Goal: Information Seeking & Learning: Check status

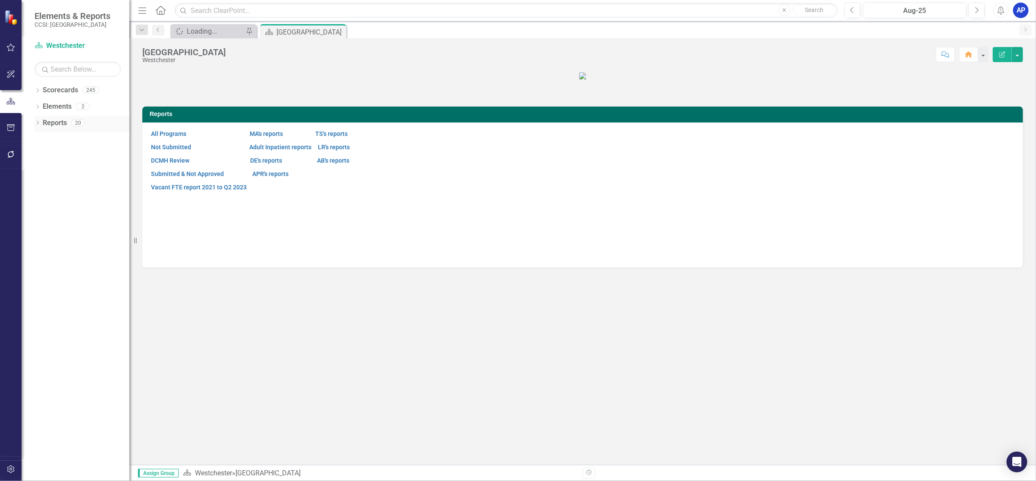
click at [57, 125] on link "Reports" at bounding box center [55, 123] width 24 height 10
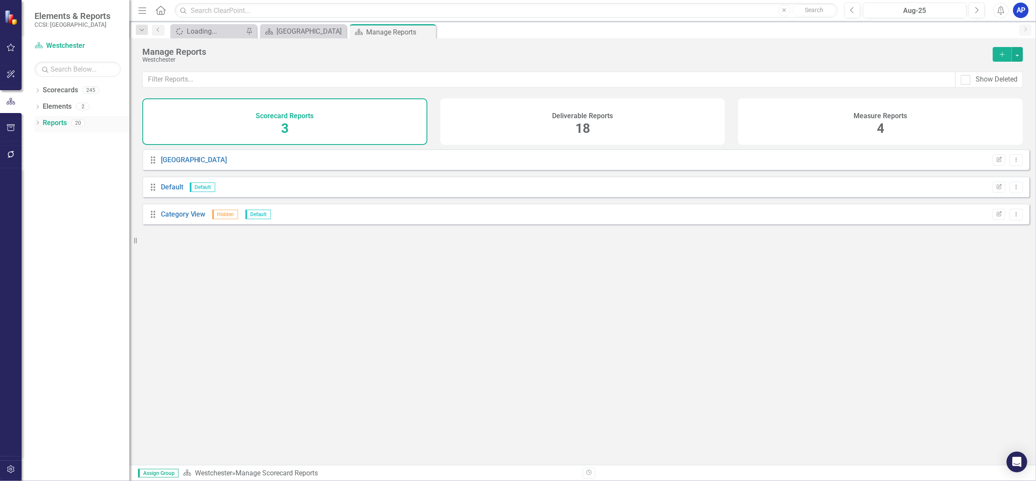
click at [37, 122] on icon "Dropdown" at bounding box center [38, 123] width 6 height 5
click at [38, 89] on icon "Dropdown" at bounding box center [38, 91] width 6 height 5
click at [42, 107] on icon "Dropdown" at bounding box center [42, 106] width 6 height 5
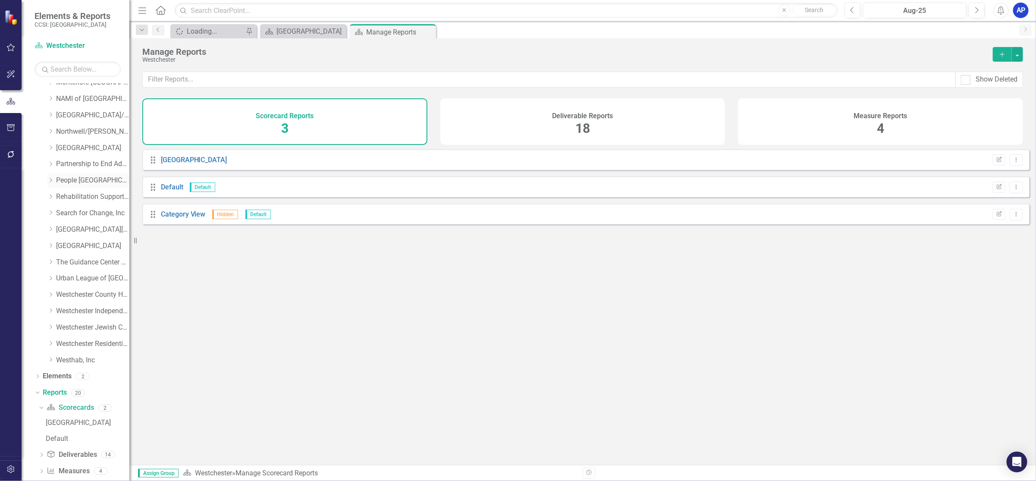
scroll to position [411, 0]
click at [72, 312] on link "Westchester Jewish Community Svcs, Inc" at bounding box center [92, 316] width 73 height 10
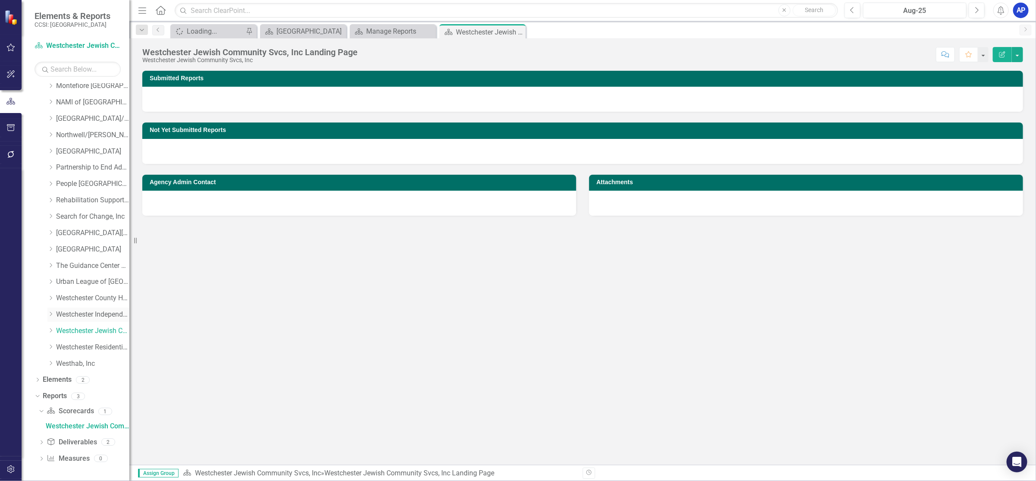
click at [50, 269] on div "Dropdown" at bounding box center [50, 265] width 6 height 7
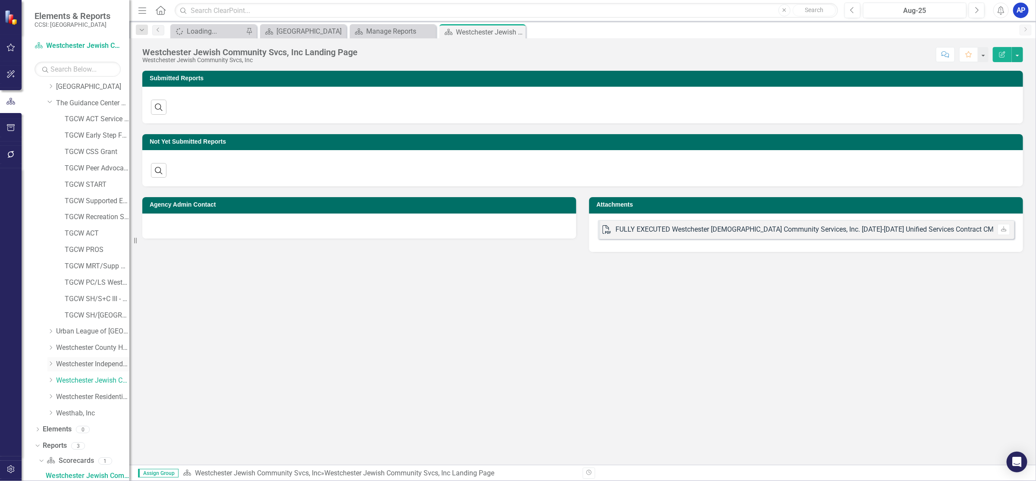
scroll to position [559, 0]
click at [50, 380] on icon "Dropdown" at bounding box center [50, 379] width 6 height 5
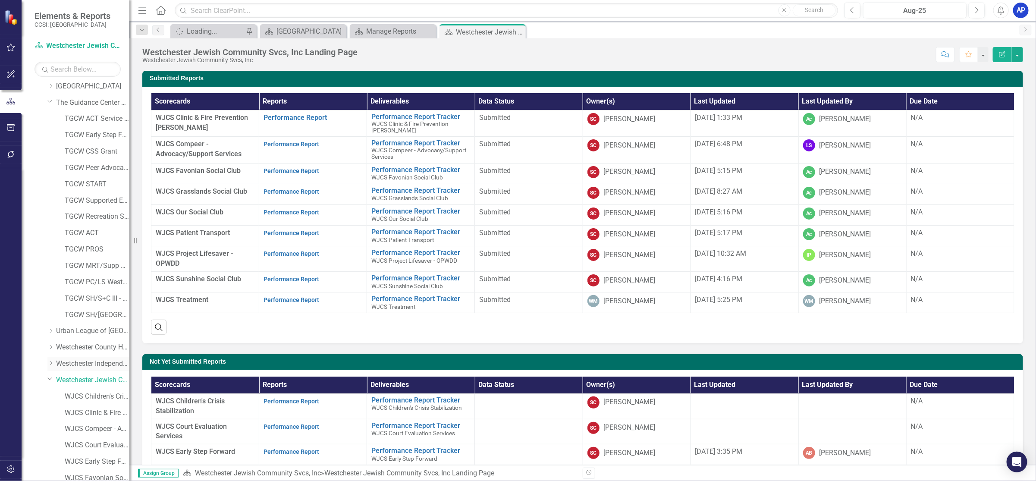
scroll to position [818, 0]
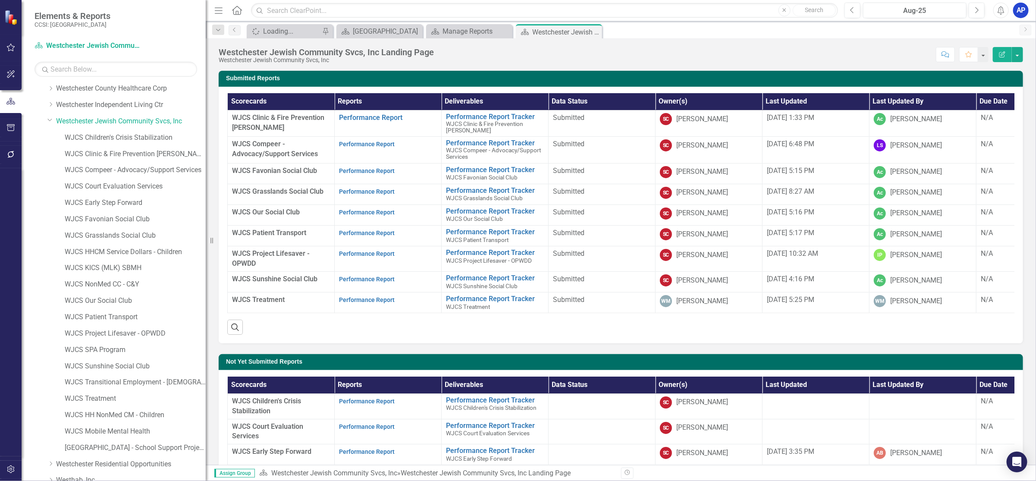
drag, startPoint x: 138, startPoint y: 236, endPoint x: 206, endPoint y: 249, distance: 69.0
click at [206, 249] on div "Resize" at bounding box center [209, 240] width 7 height 481
click at [89, 377] on link "WJCS Transitional Employment - [DEMOGRAPHIC_DATA] [DEMOGRAPHIC_DATA]" at bounding box center [135, 382] width 141 height 10
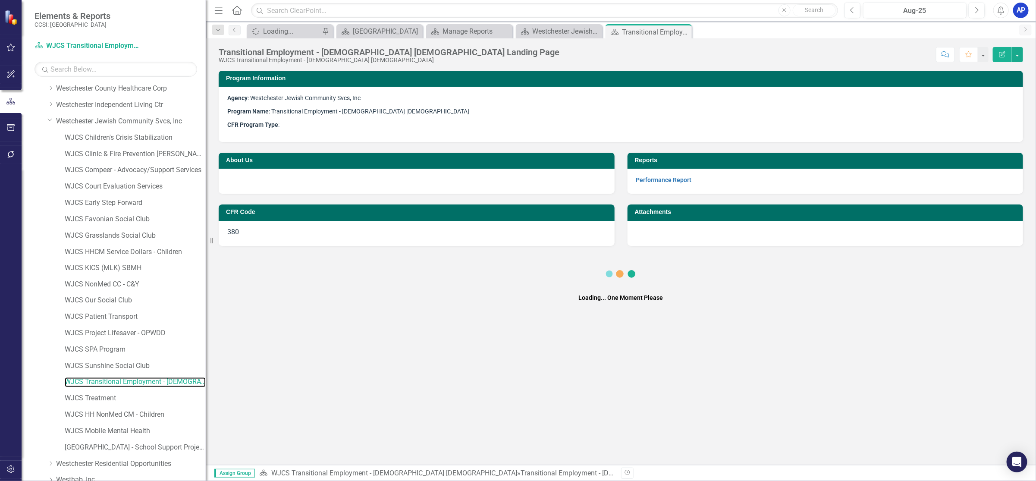
scroll to position [885, 0]
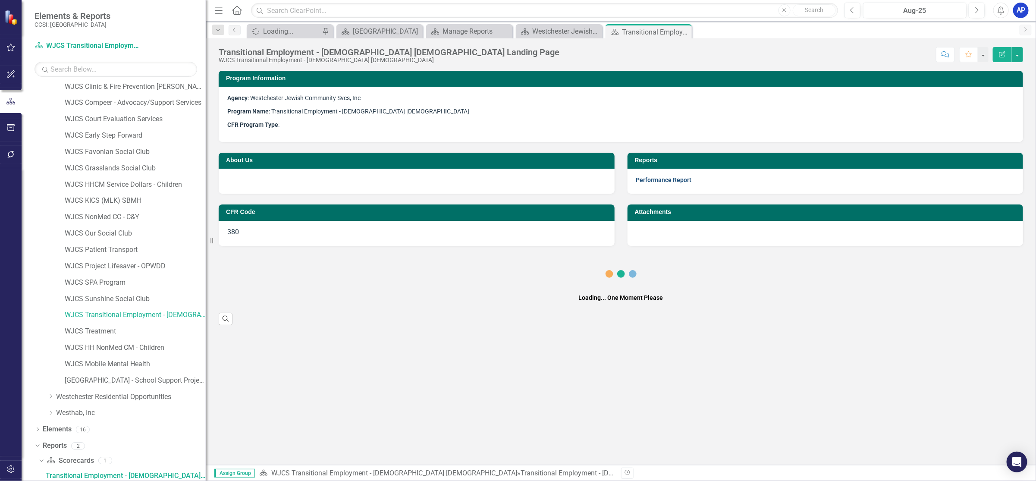
click at [662, 180] on link "Performance Report" at bounding box center [664, 179] width 56 height 7
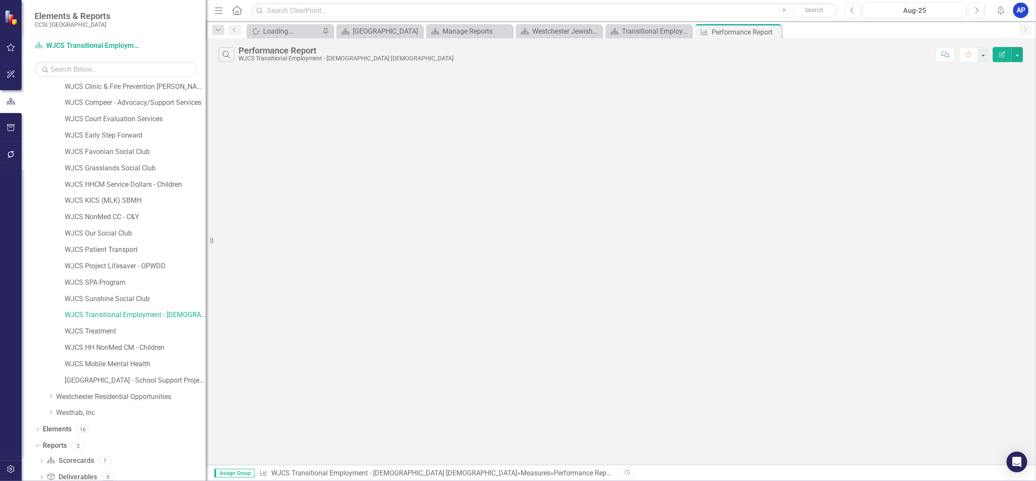
scroll to position [918, 0]
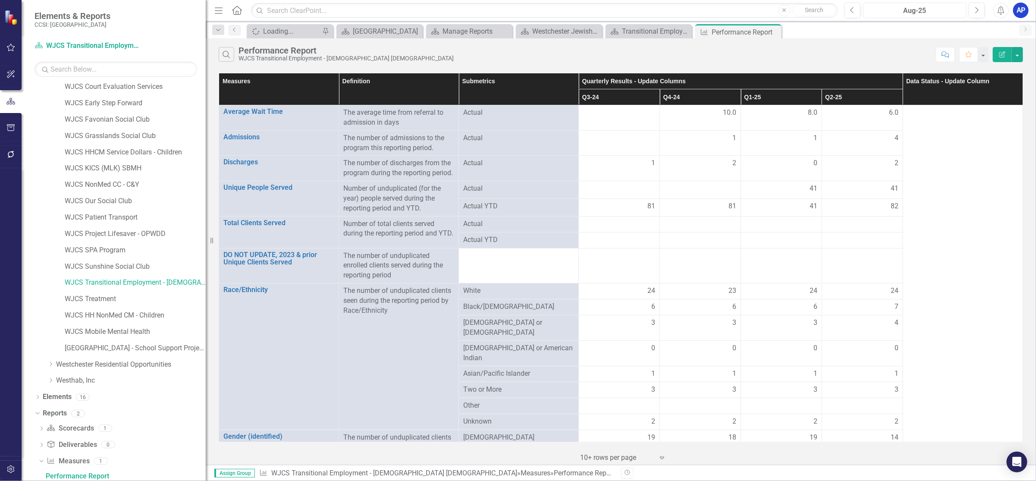
click at [912, 10] on div "Aug-25" at bounding box center [914, 11] width 97 height 10
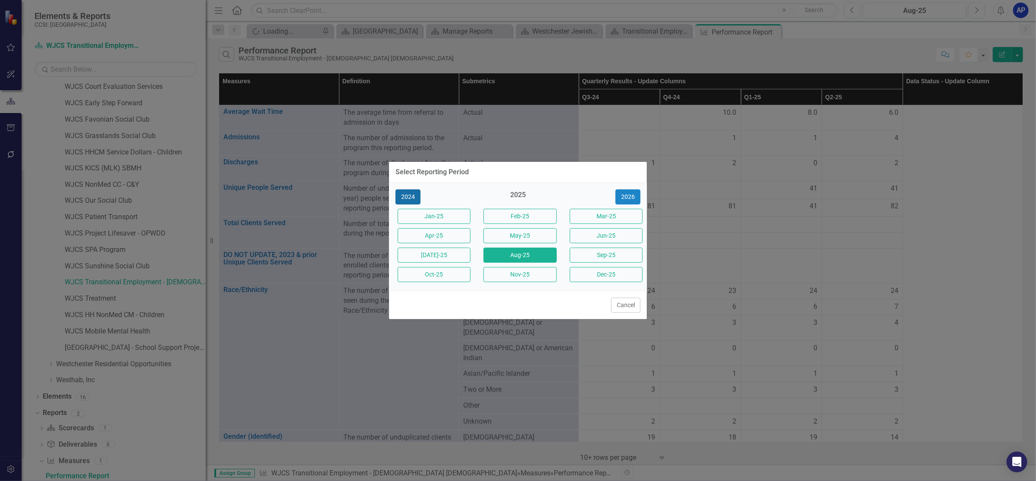
click at [412, 199] on button "2024" at bounding box center [408, 196] width 25 height 15
click at [604, 256] on button "Sep-24" at bounding box center [606, 255] width 73 height 15
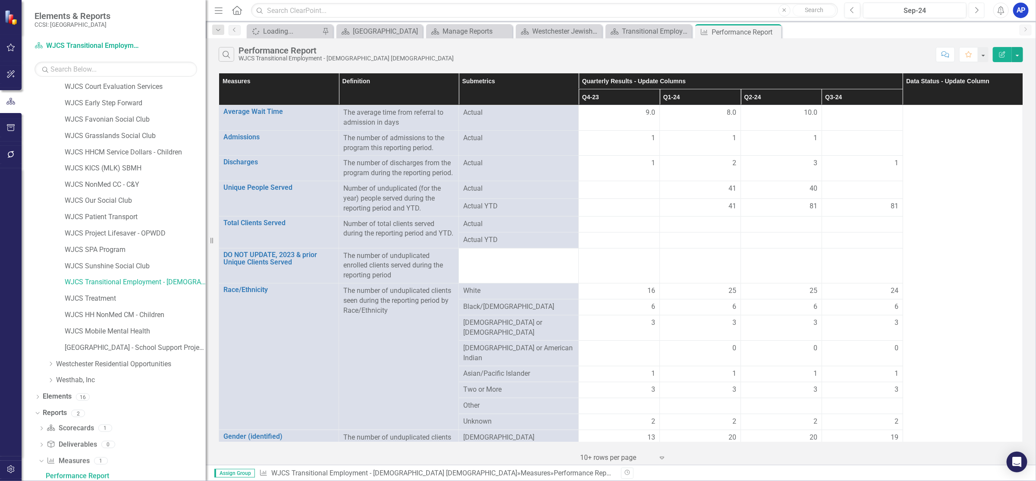
click at [973, 8] on button "Next" at bounding box center [977, 11] width 16 height 16
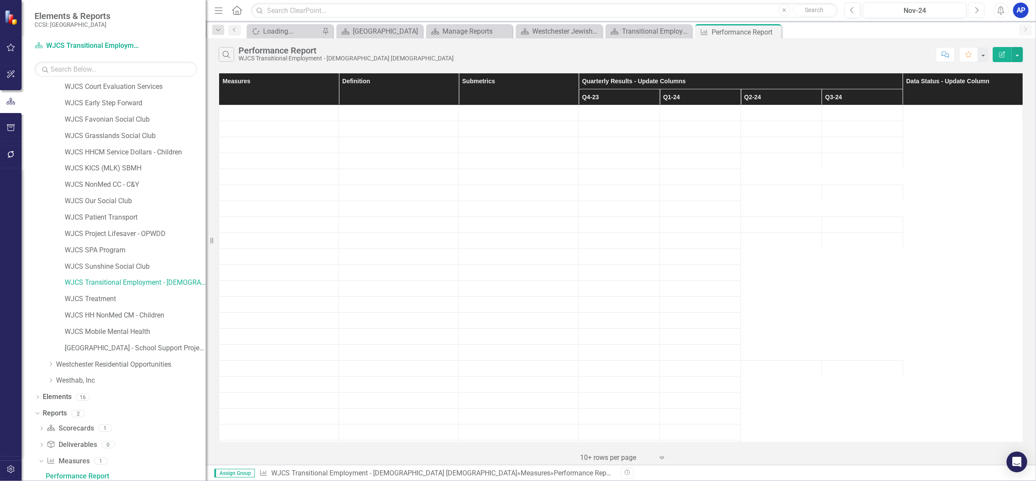
click at [973, 8] on button "Next" at bounding box center [977, 11] width 16 height 16
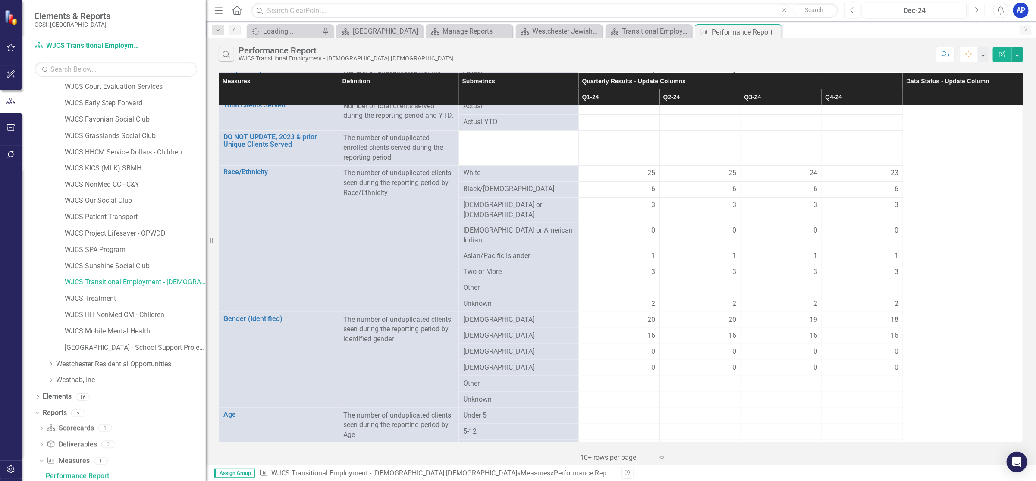
scroll to position [93, 0]
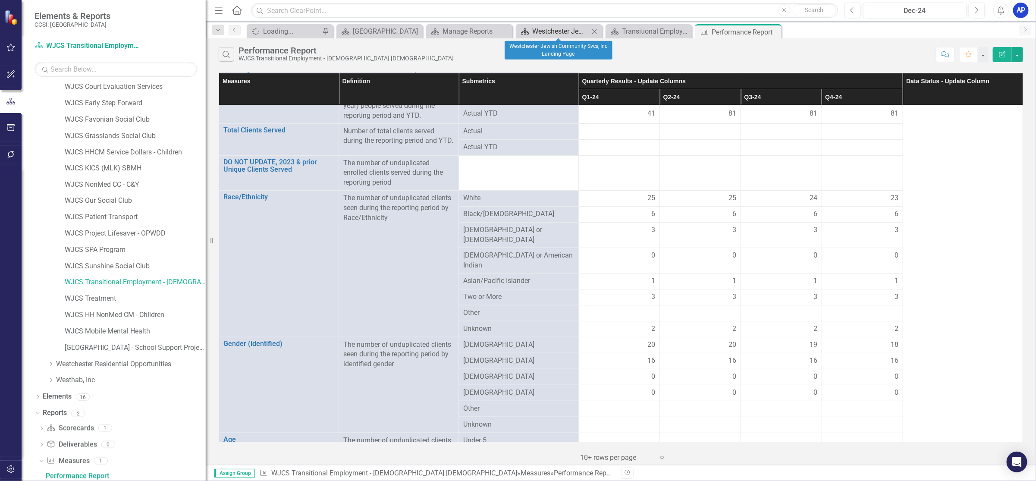
click at [572, 29] on div "Westchester Jewish Community Svcs, Inc Landing Page" at bounding box center [560, 31] width 57 height 11
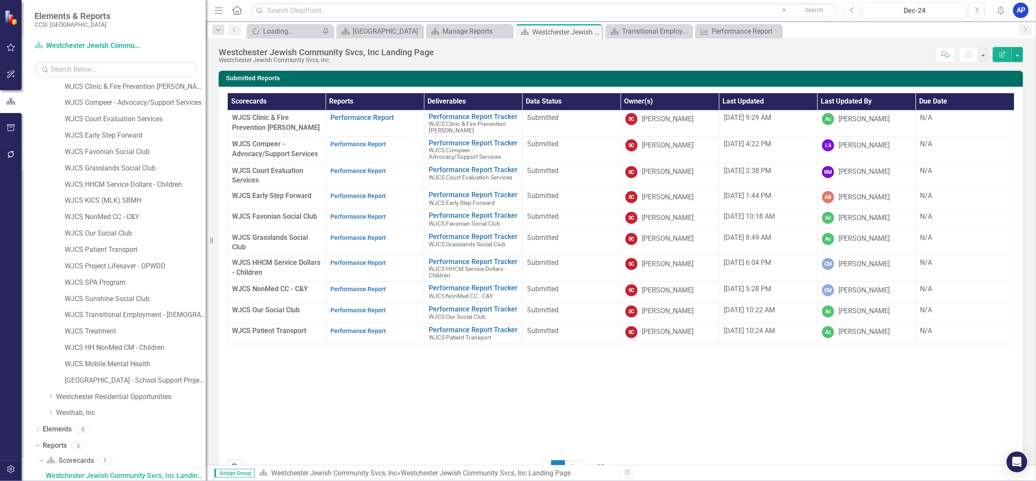
scroll to position [86, 0]
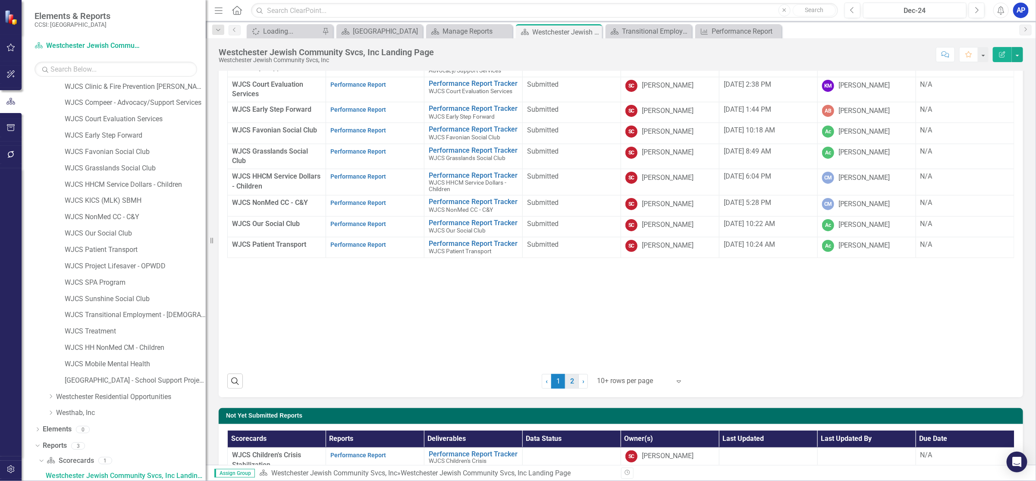
click at [571, 384] on link "2" at bounding box center [572, 381] width 14 height 15
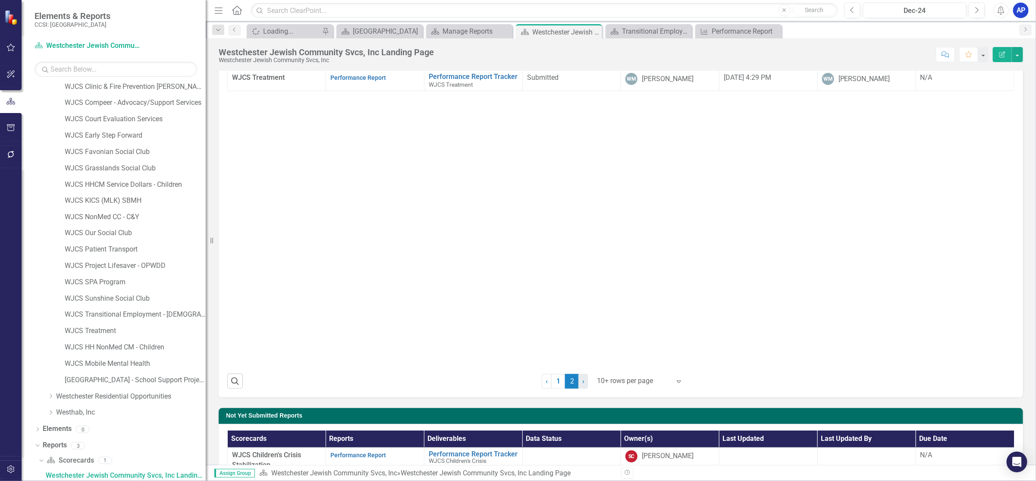
click at [582, 381] on span "›" at bounding box center [583, 381] width 2 height 8
click at [557, 383] on link "1" at bounding box center [558, 381] width 14 height 15
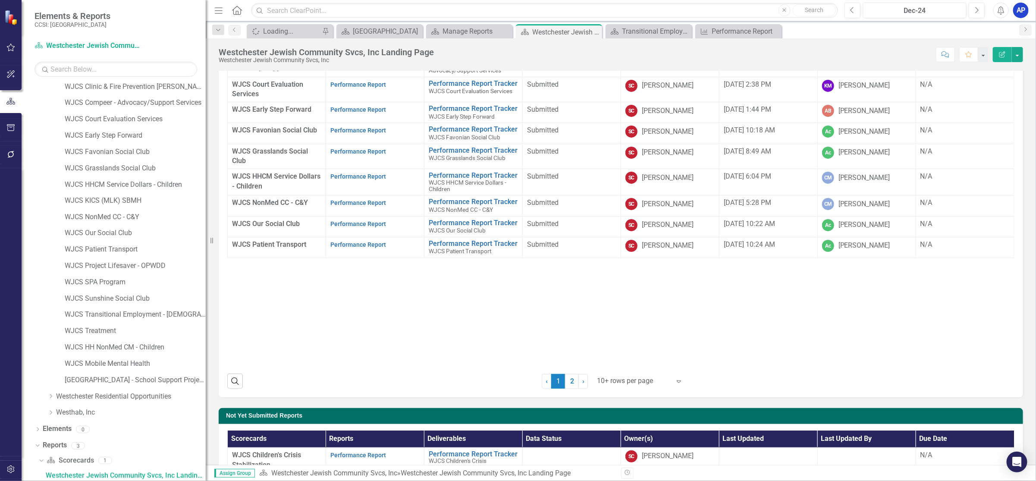
scroll to position [345, 0]
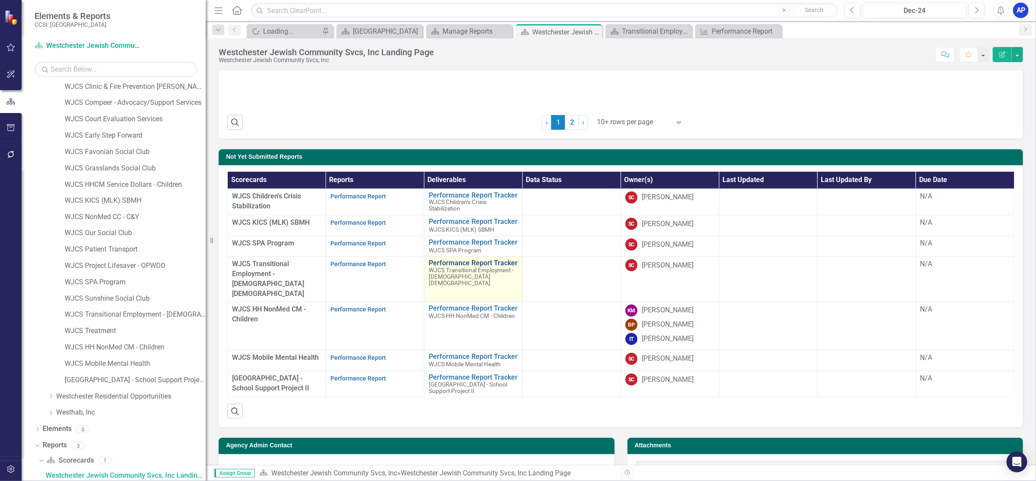
click at [456, 264] on link "Performance Report Tracker" at bounding box center [473, 263] width 89 height 8
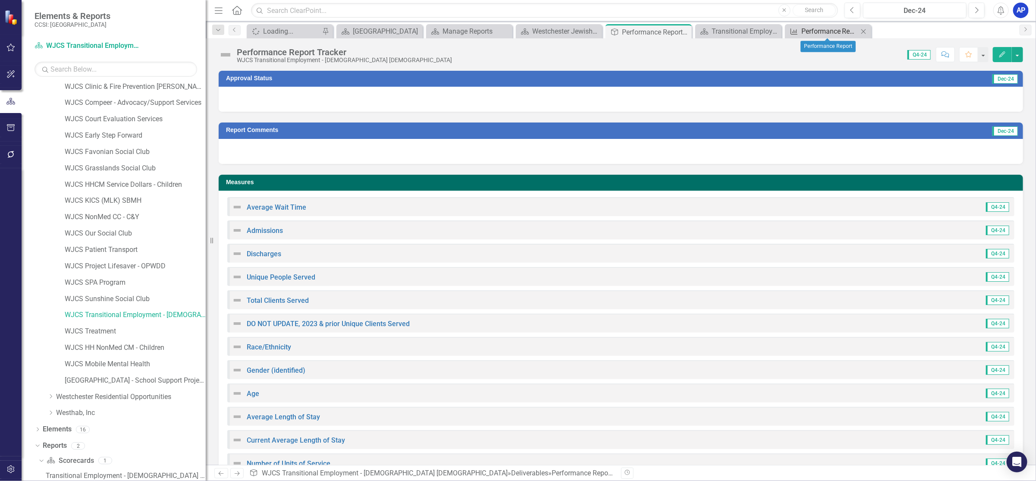
click at [806, 32] on div "Performance Report" at bounding box center [830, 31] width 57 height 11
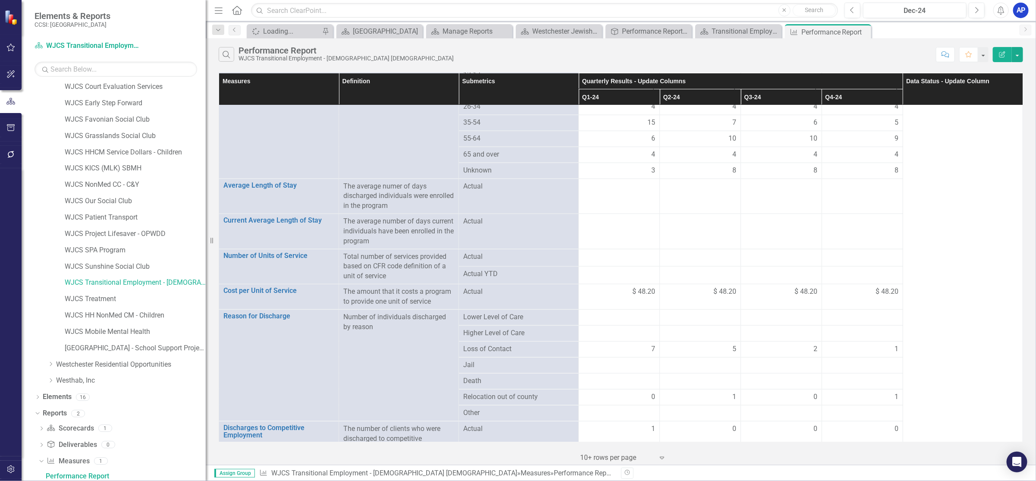
scroll to position [524, 0]
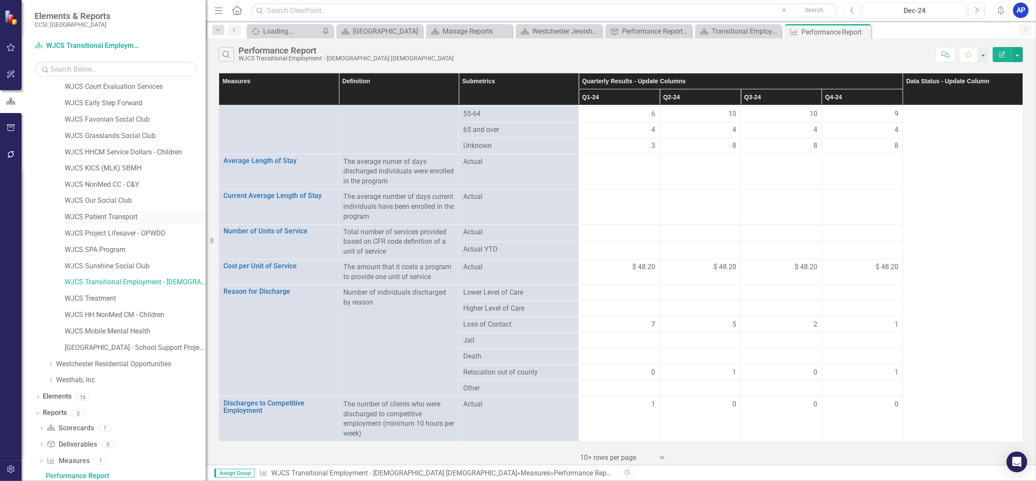
click at [95, 213] on link "WJCS Patient Transport" at bounding box center [135, 218] width 141 height 10
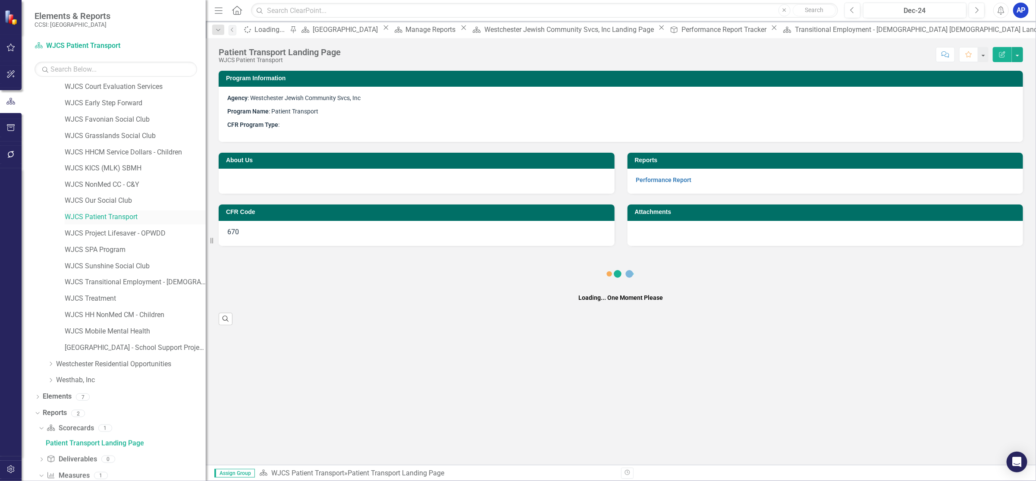
scroll to position [885, 0]
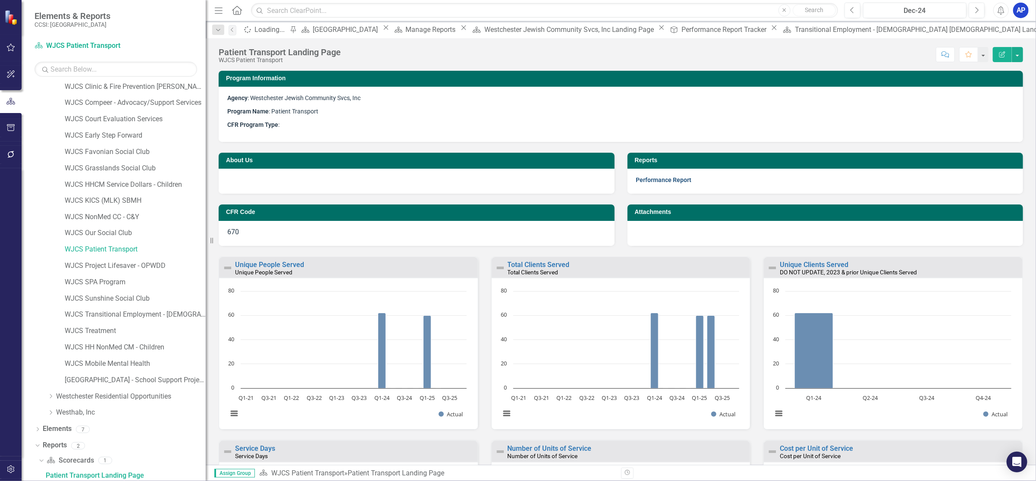
click at [657, 179] on link "Performance Report" at bounding box center [664, 179] width 56 height 7
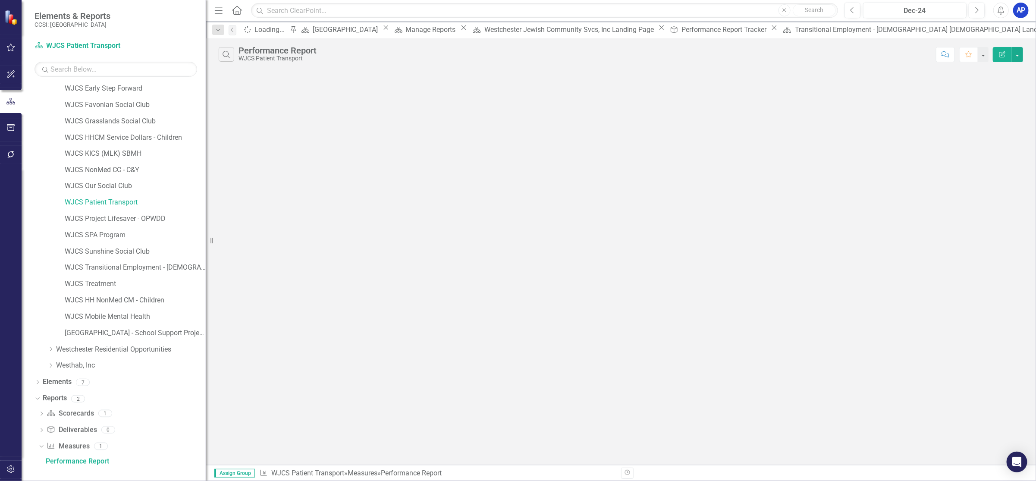
scroll to position [918, 0]
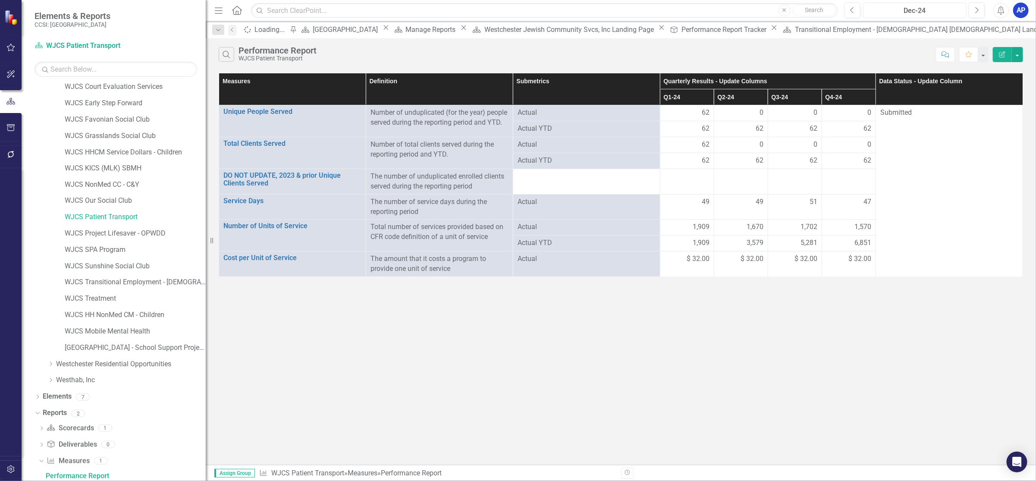
click at [905, 13] on div "Dec-24" at bounding box center [914, 11] width 97 height 10
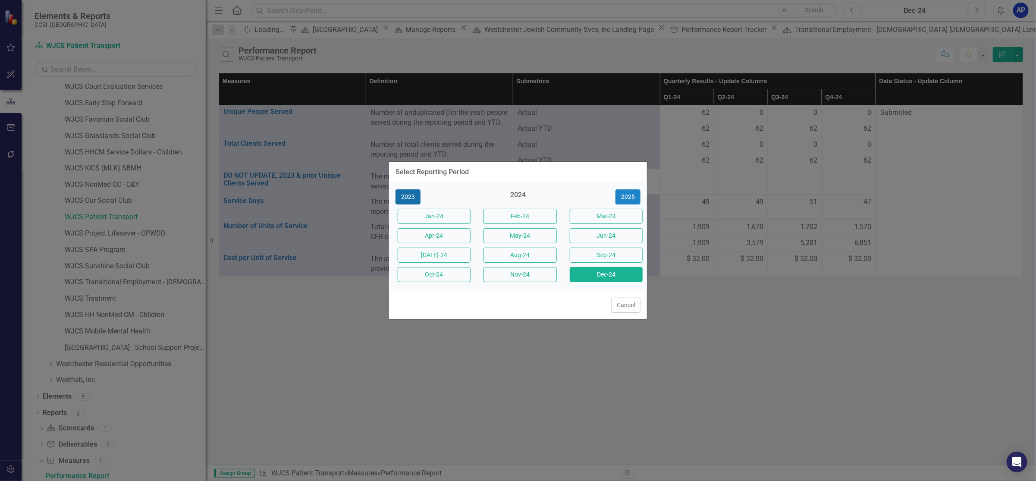
click at [408, 195] on button "2023" at bounding box center [408, 196] width 25 height 15
click at [597, 275] on button "Dec-23" at bounding box center [606, 274] width 73 height 15
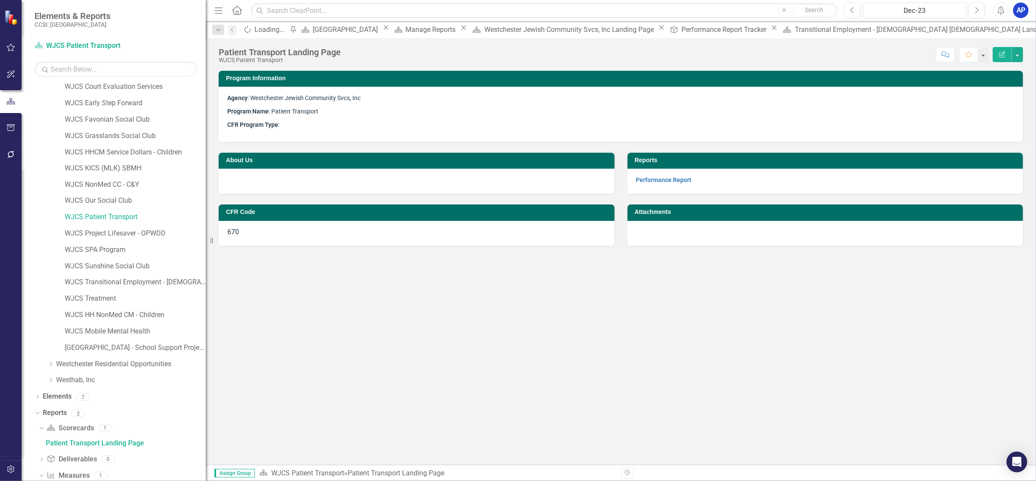
scroll to position [885, 0]
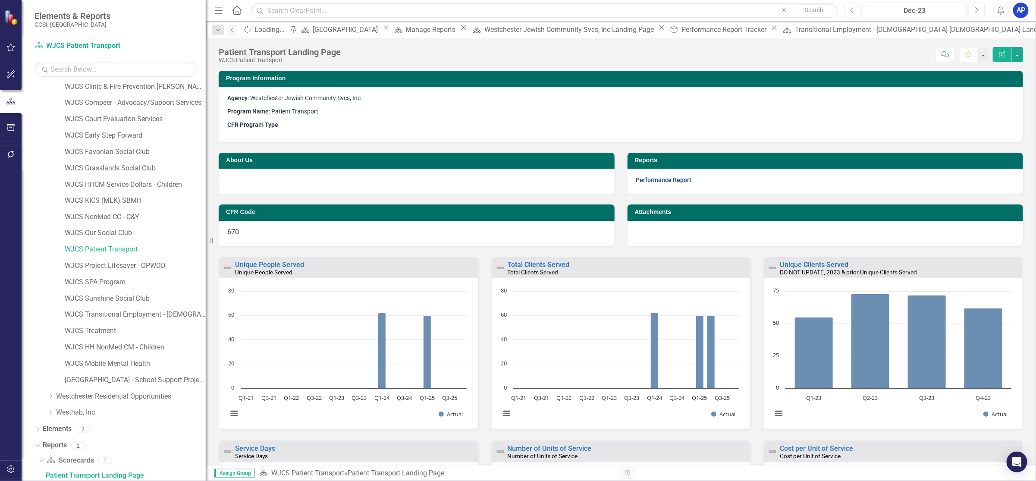
click at [661, 179] on link "Performance Report" at bounding box center [664, 179] width 56 height 7
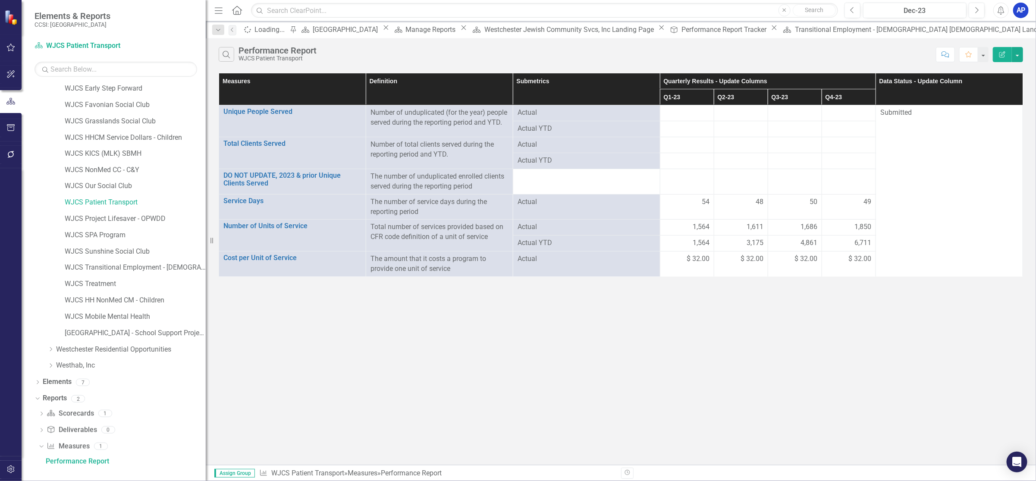
scroll to position [918, 0]
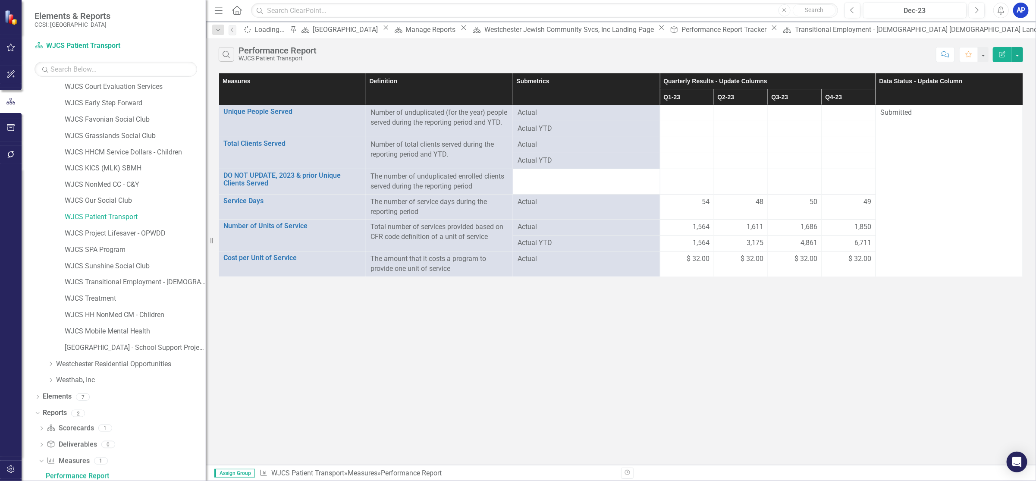
click at [912, 7] on div "Dec-23" at bounding box center [914, 11] width 97 height 10
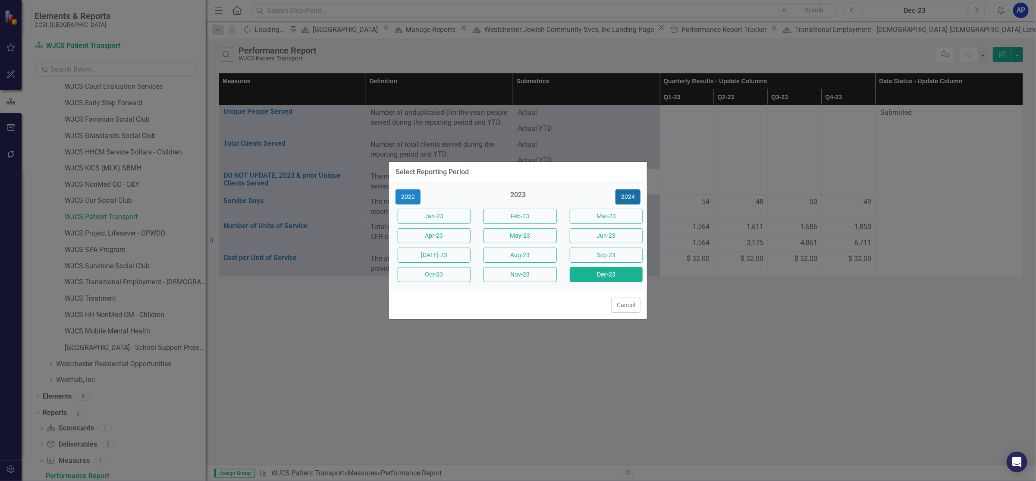
click at [626, 192] on button "2024" at bounding box center [628, 196] width 25 height 15
click at [601, 275] on button "Dec-24" at bounding box center [606, 274] width 73 height 15
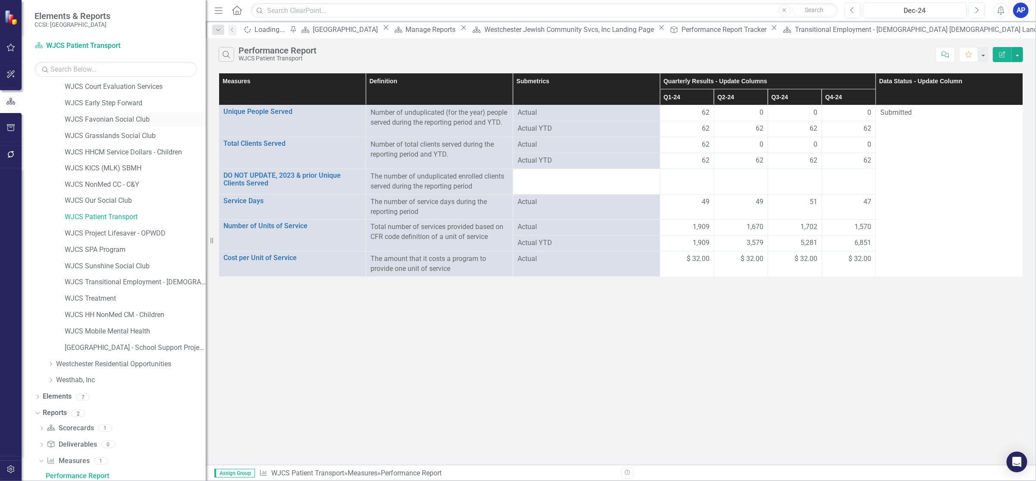
click at [113, 118] on link "WJCS Favonian Social Club" at bounding box center [135, 120] width 141 height 10
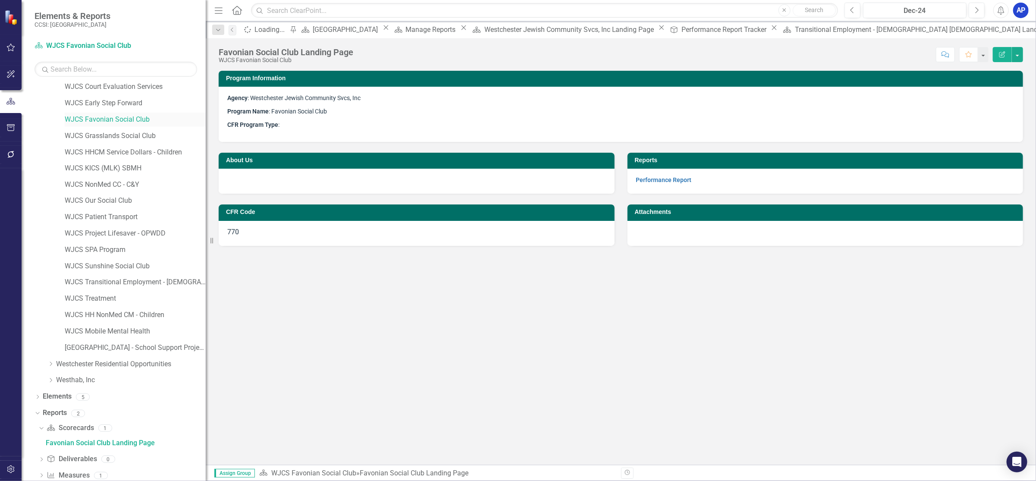
scroll to position [885, 0]
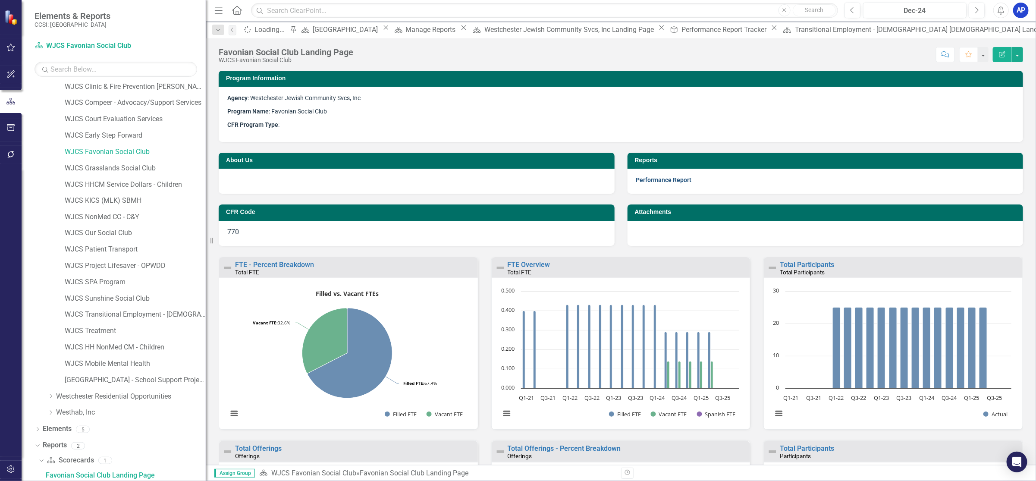
click at [639, 181] on link "Performance Report" at bounding box center [664, 179] width 56 height 7
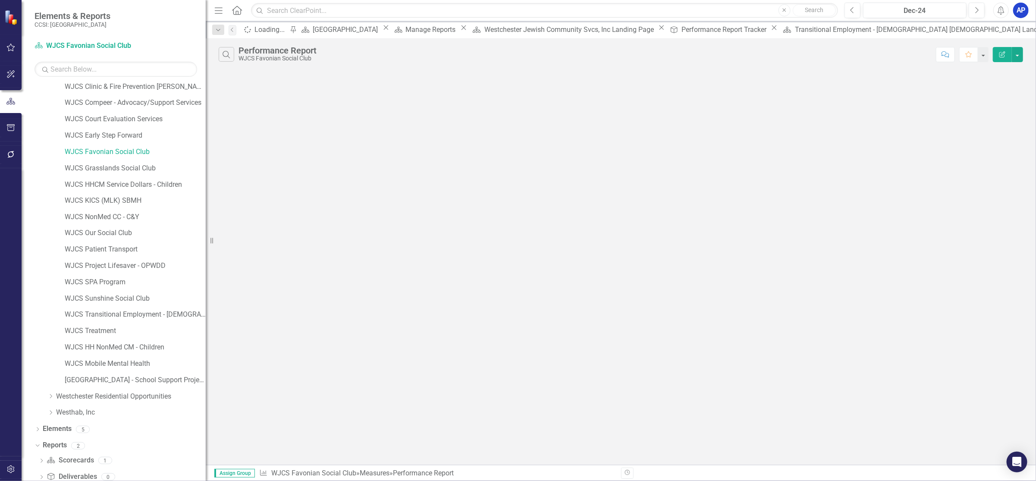
scroll to position [918, 0]
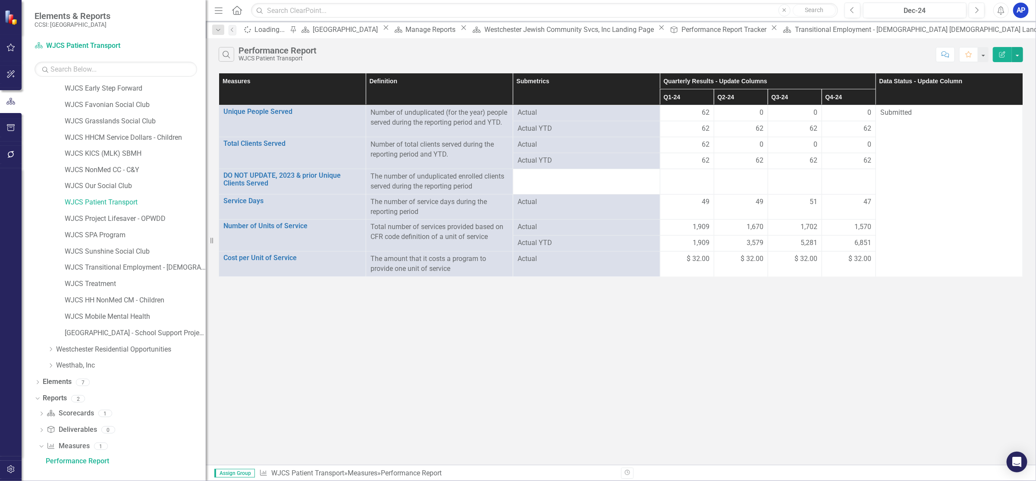
scroll to position [918, 0]
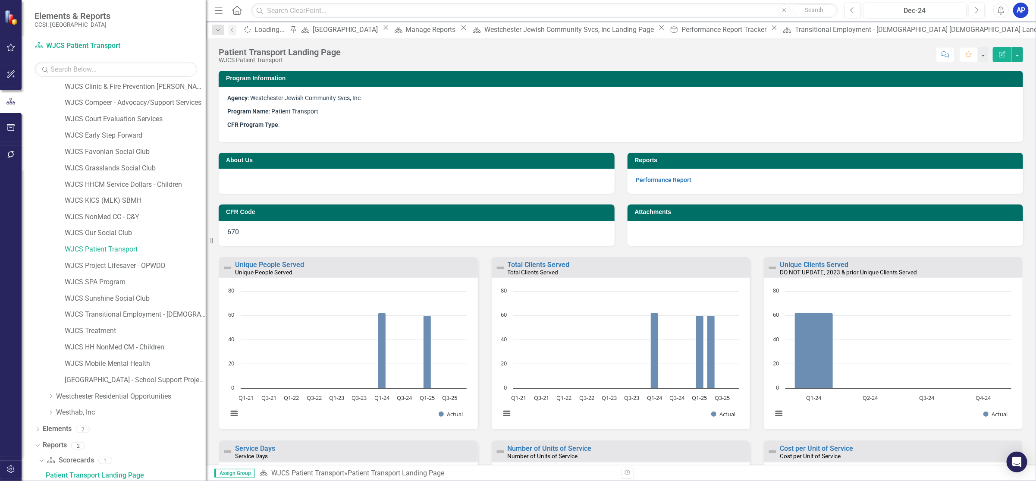
drag, startPoint x: 924, startPoint y: 31, endPoint x: 874, endPoint y: 31, distance: 50.5
click at [0, 0] on icon "Close" at bounding box center [0, 0] width 0 height 0
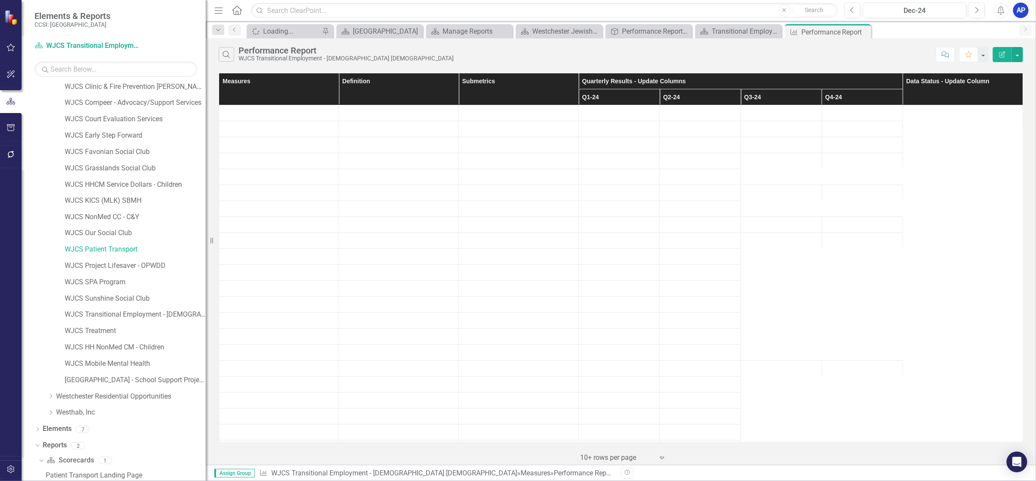
click at [0, 0] on icon "Close" at bounding box center [0, 0] width 0 height 0
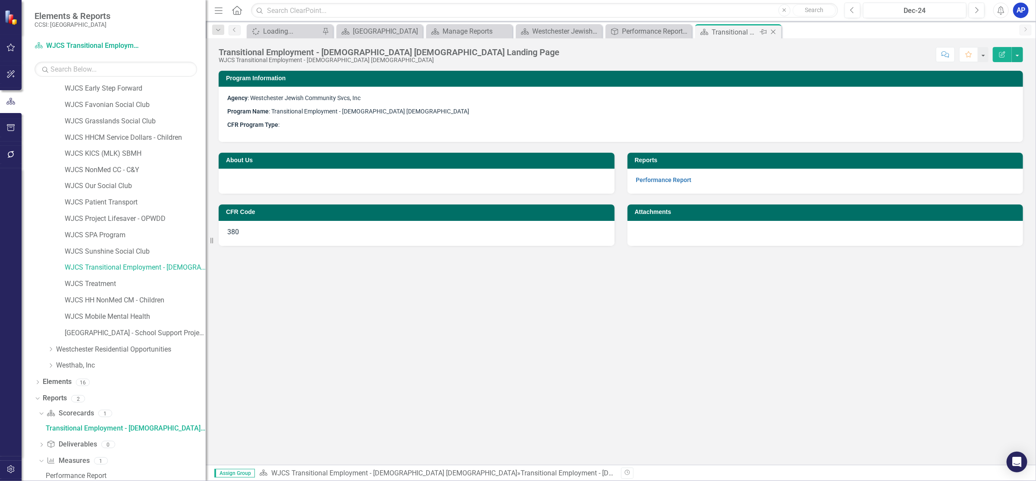
scroll to position [885, 0]
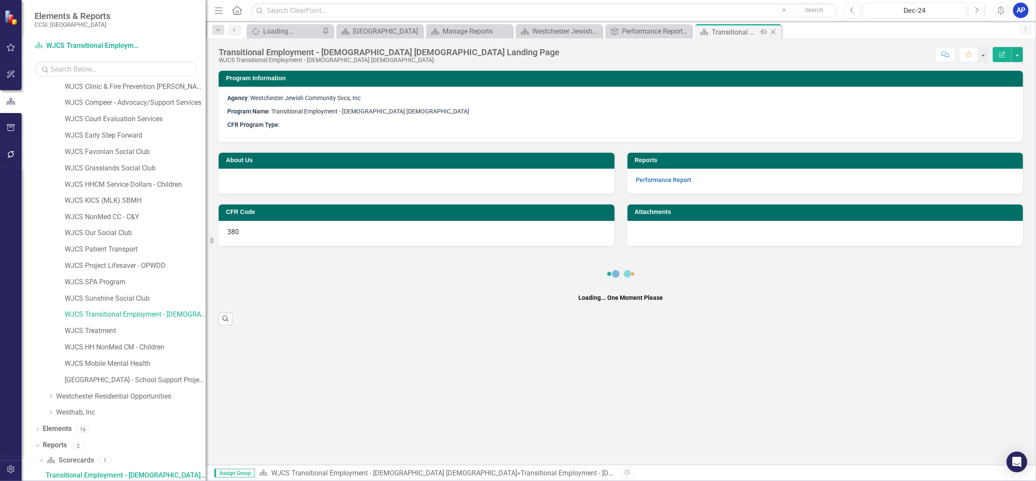
click at [779, 30] on div "Close" at bounding box center [774, 32] width 11 height 11
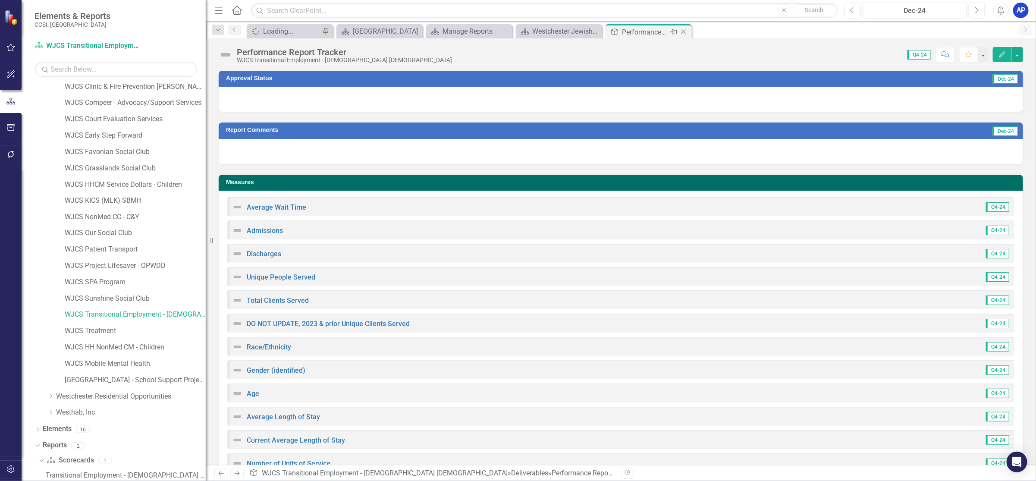
click at [686, 29] on icon "Close" at bounding box center [683, 31] width 9 height 7
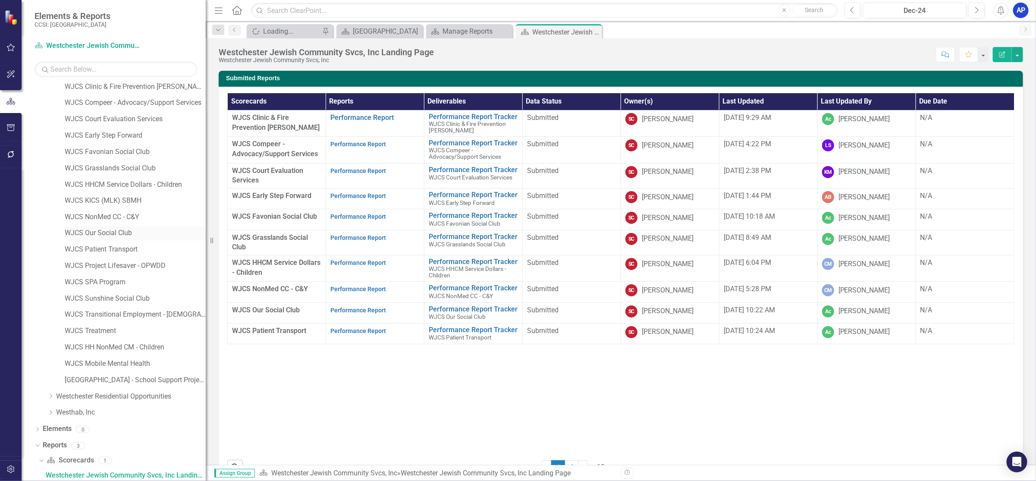
click at [104, 232] on link "WJCS Our Social Club" at bounding box center [135, 234] width 141 height 10
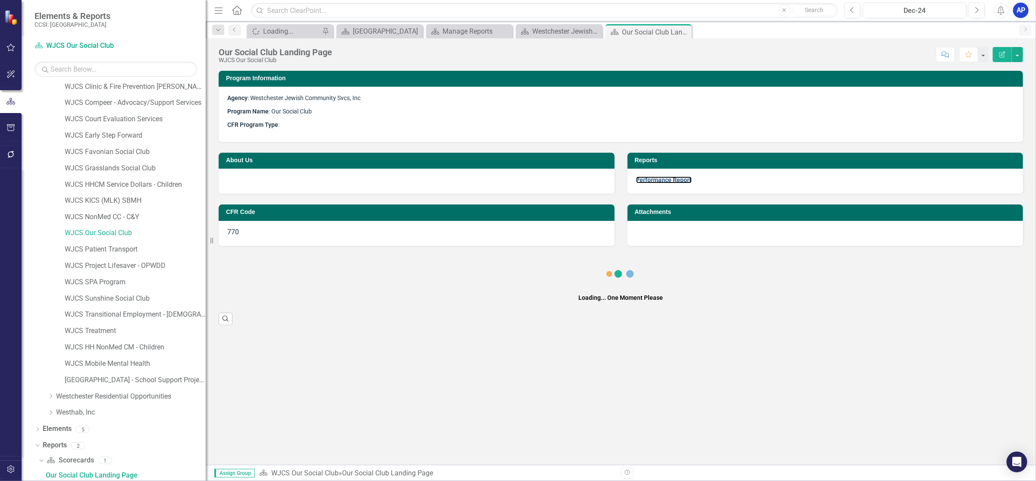
click at [665, 182] on link "Performance Report" at bounding box center [664, 179] width 56 height 7
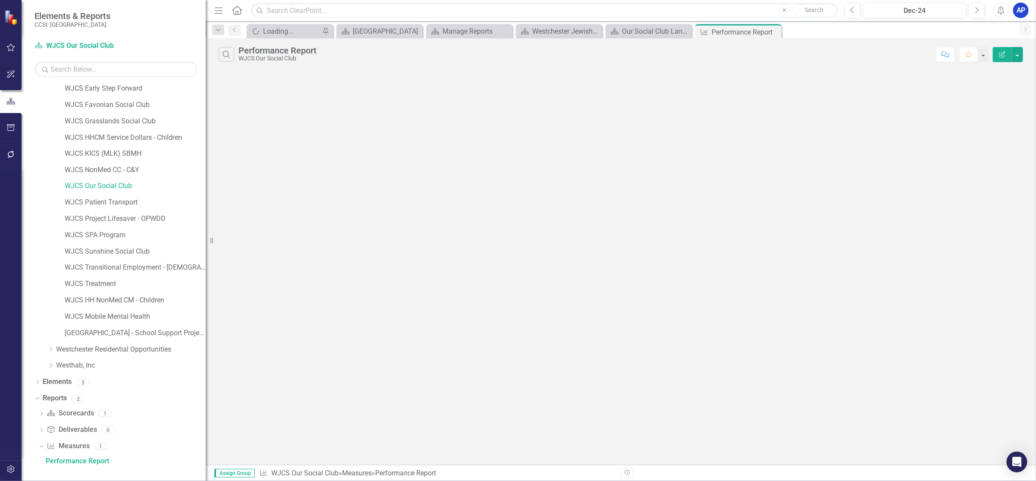
scroll to position [918, 0]
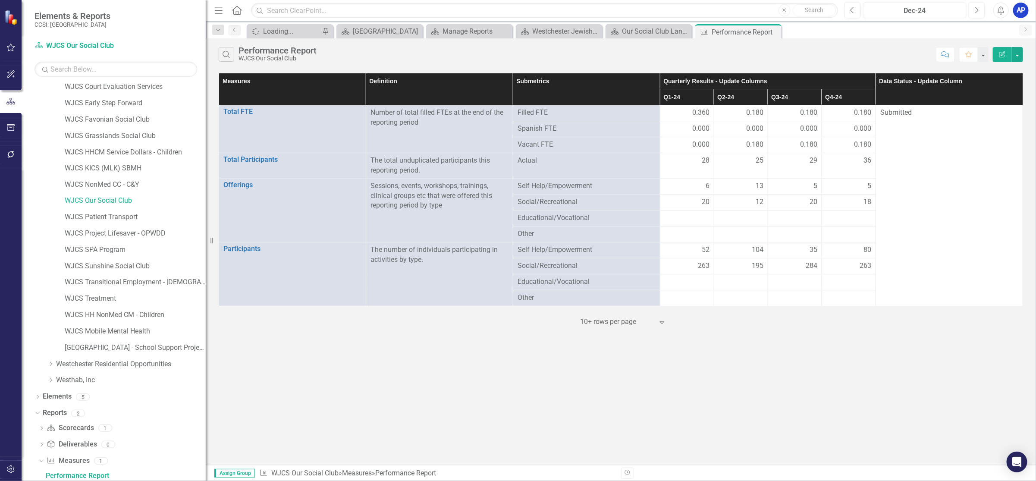
click at [912, 9] on div "Dec-24" at bounding box center [914, 11] width 97 height 10
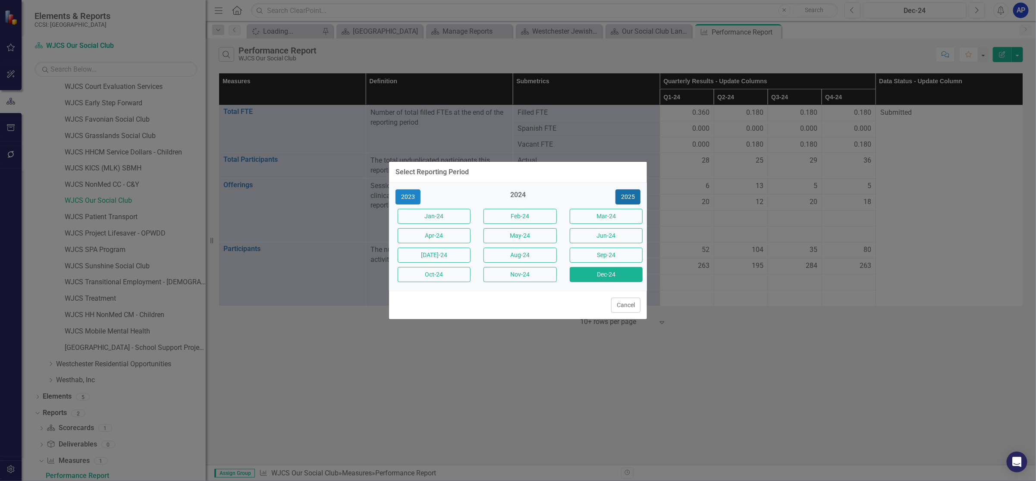
click at [630, 194] on button "2025" at bounding box center [628, 196] width 25 height 15
click at [588, 255] on button "Sep-25" at bounding box center [606, 255] width 73 height 15
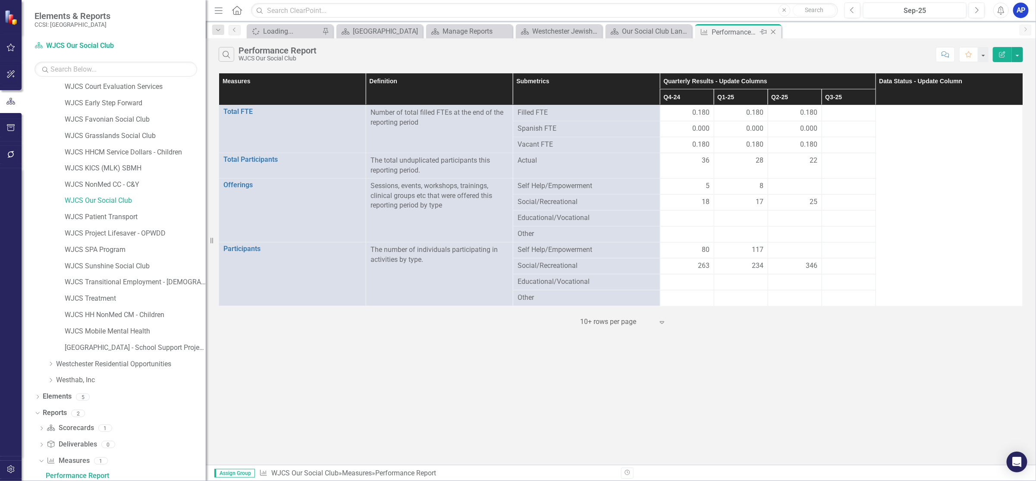
click at [772, 31] on icon "Close" at bounding box center [773, 31] width 9 height 7
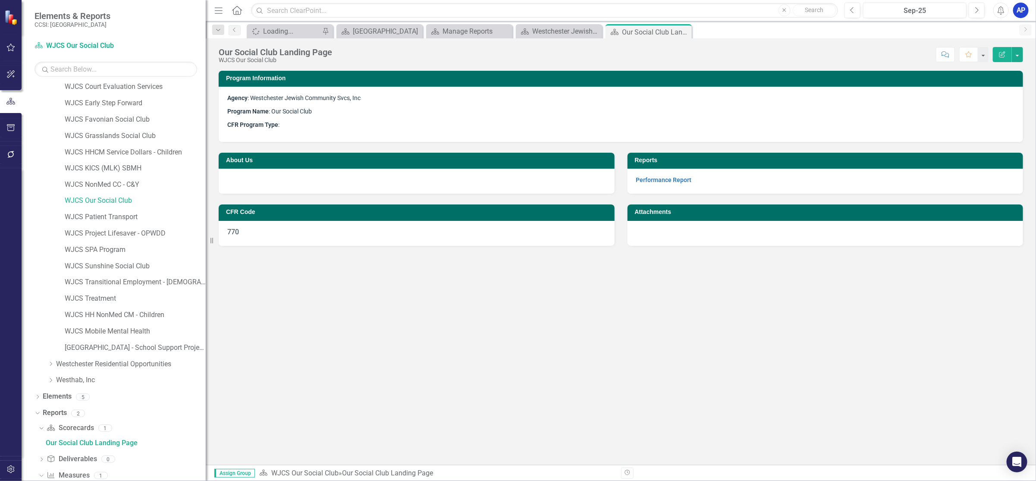
scroll to position [885, 0]
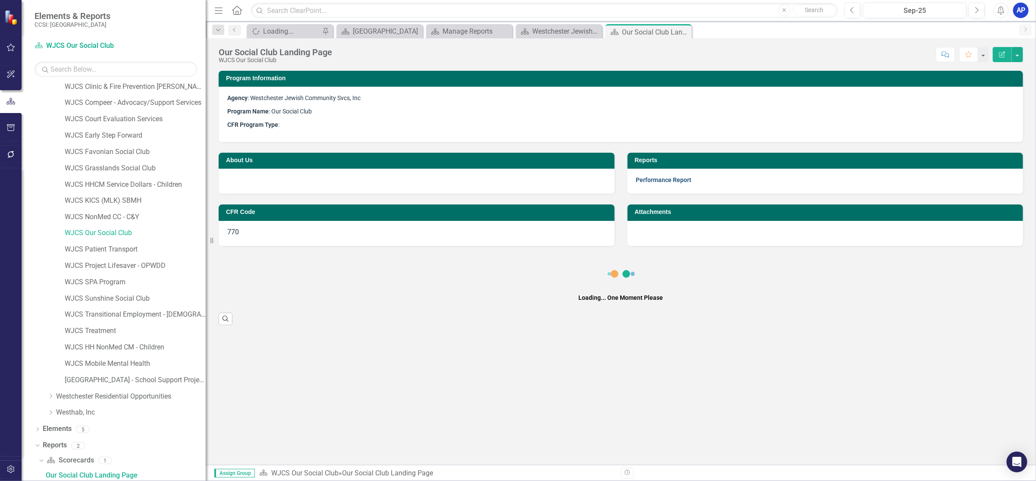
click at [680, 177] on link "Performance Report" at bounding box center [664, 179] width 56 height 7
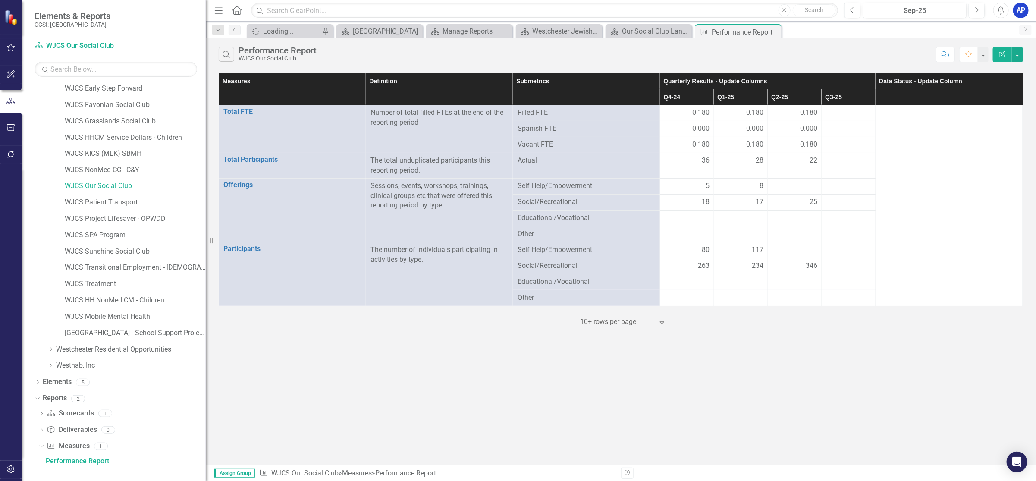
scroll to position [918, 0]
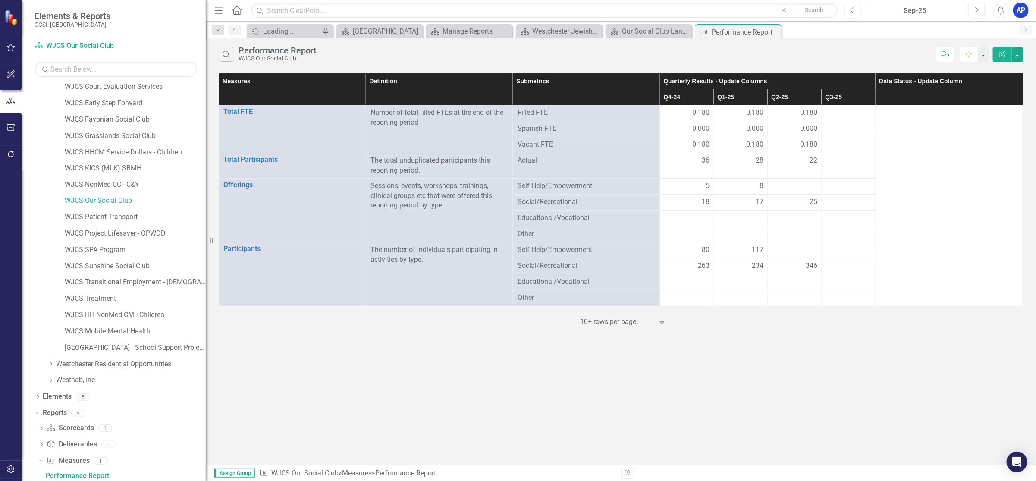
click at [909, 10] on div "Sep-25" at bounding box center [914, 11] width 97 height 10
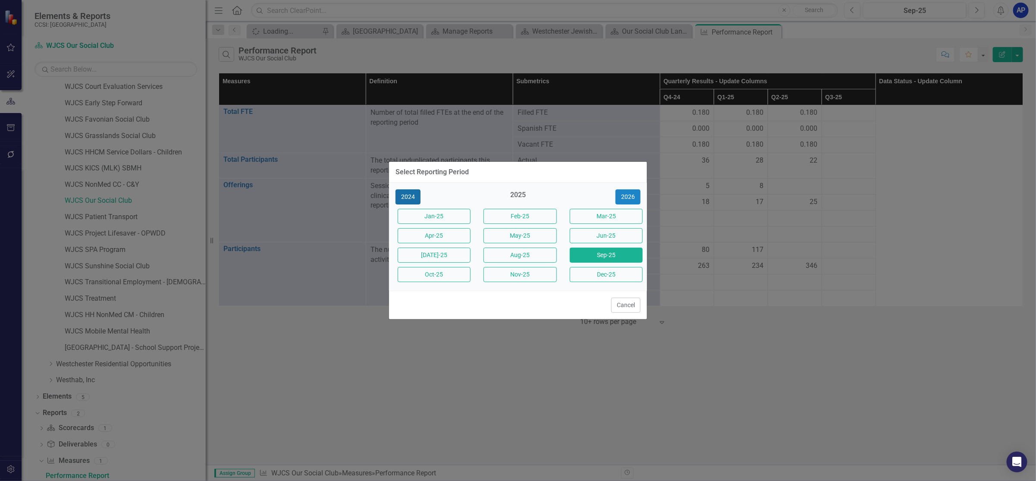
click at [408, 197] on button "2024" at bounding box center [408, 196] width 25 height 15
click at [600, 273] on button "Dec-24" at bounding box center [606, 274] width 73 height 15
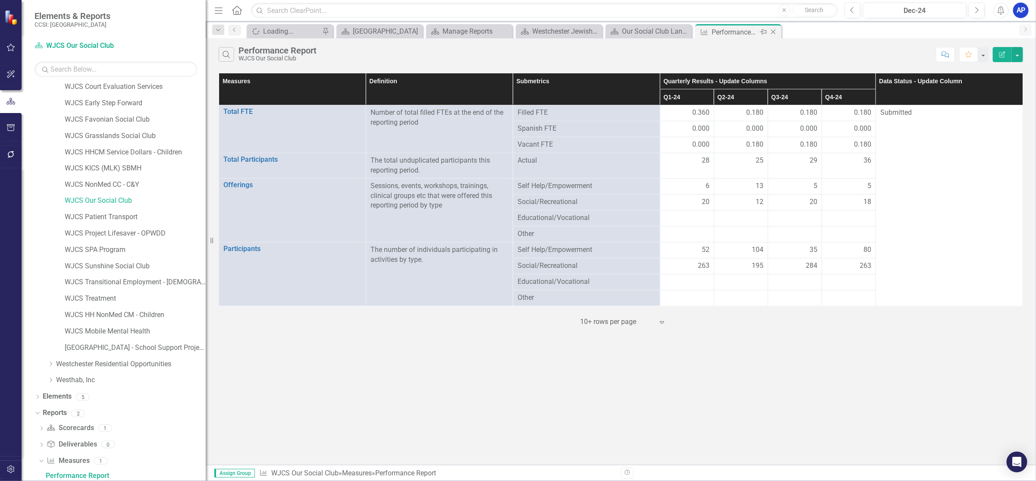
click at [774, 33] on icon "Close" at bounding box center [773, 31] width 9 height 7
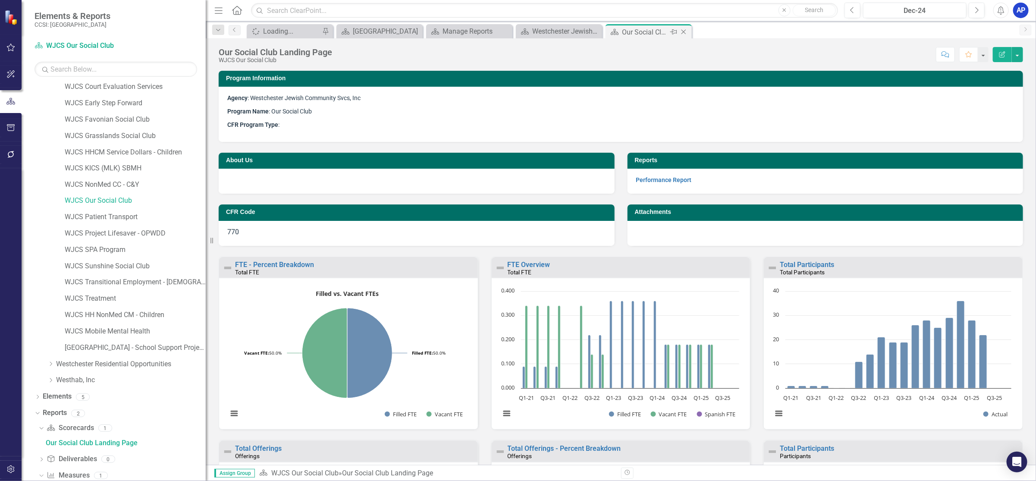
scroll to position [885, 0]
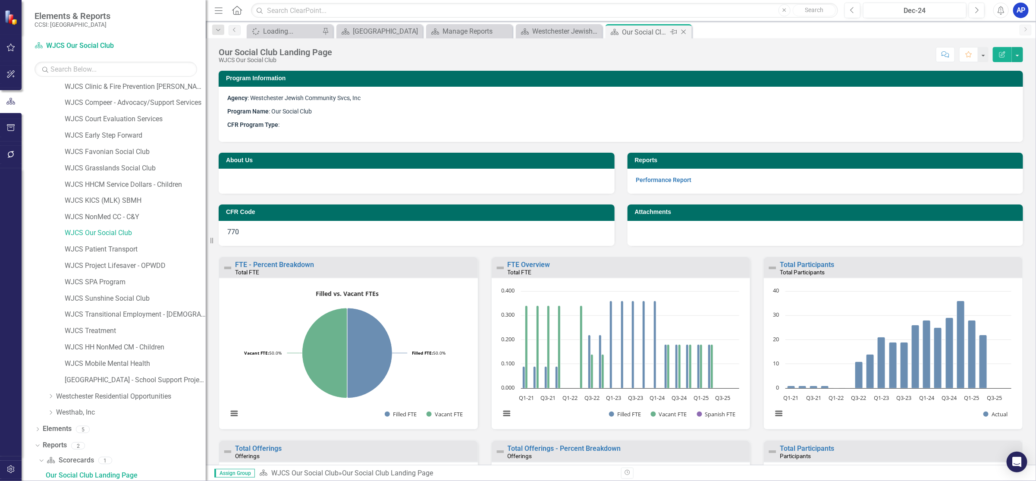
click at [687, 33] on icon "Close" at bounding box center [683, 31] width 9 height 7
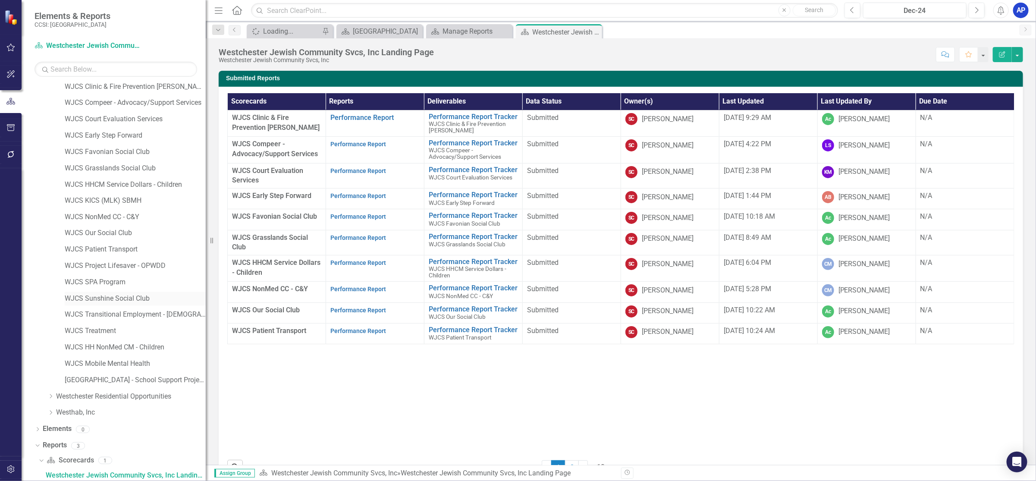
click at [88, 295] on link "WJCS Sunshine Social Club" at bounding box center [135, 299] width 141 height 10
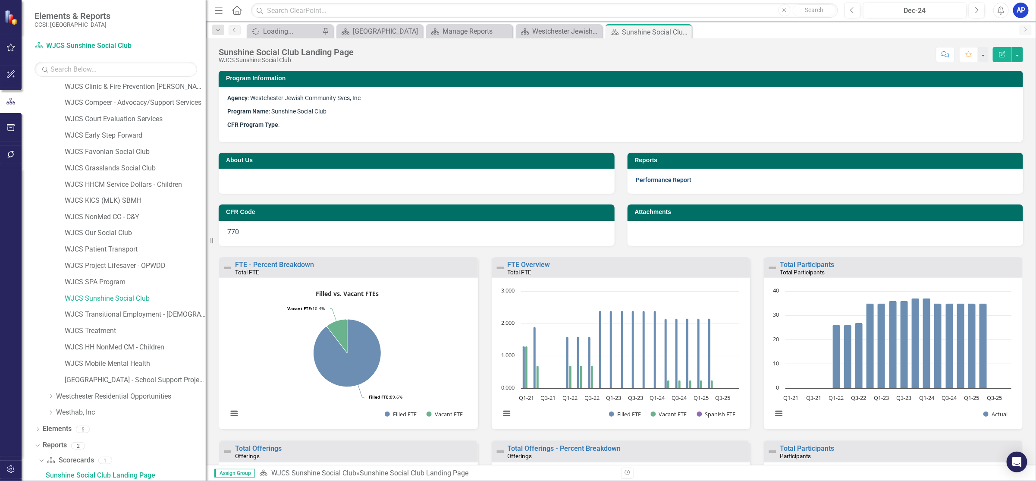
click at [652, 180] on link "Performance Report" at bounding box center [664, 179] width 56 height 7
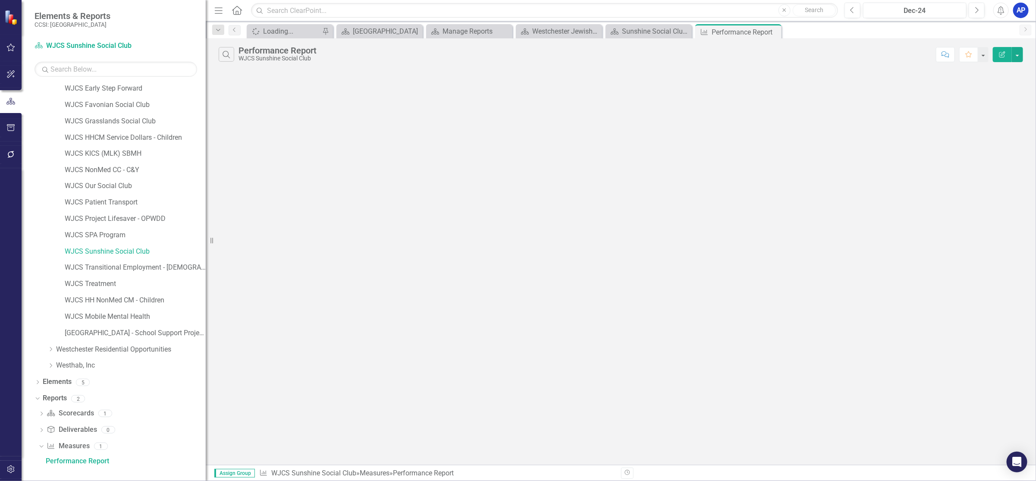
scroll to position [918, 0]
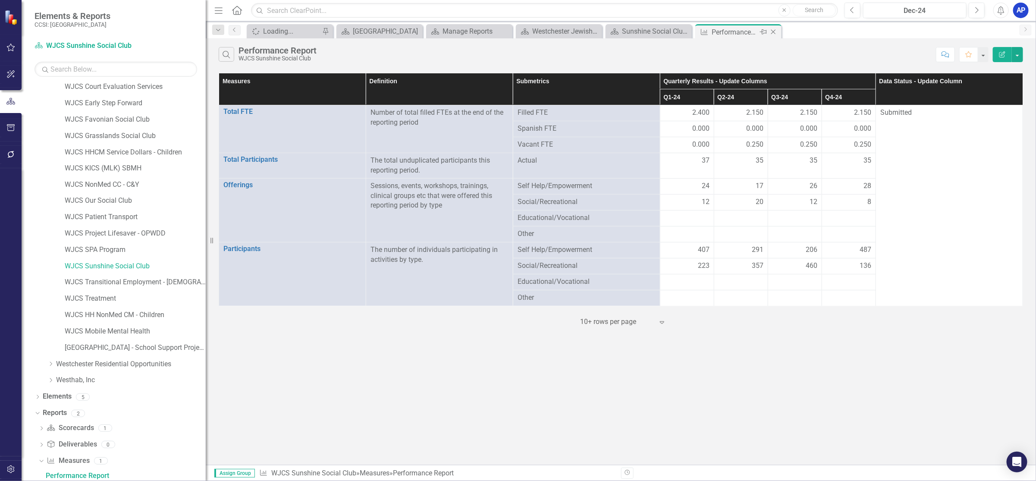
click at [777, 31] on icon "Close" at bounding box center [773, 31] width 9 height 7
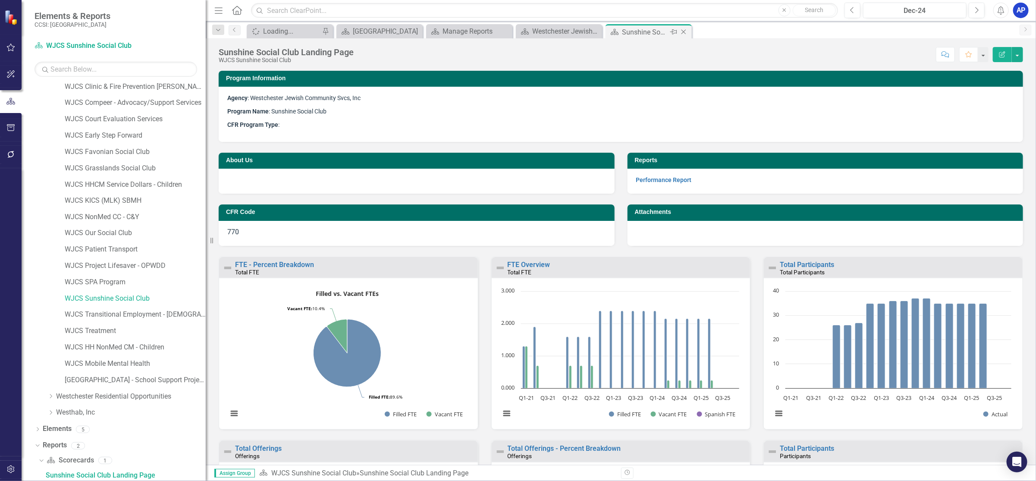
click at [684, 29] on icon "Close" at bounding box center [683, 31] width 9 height 7
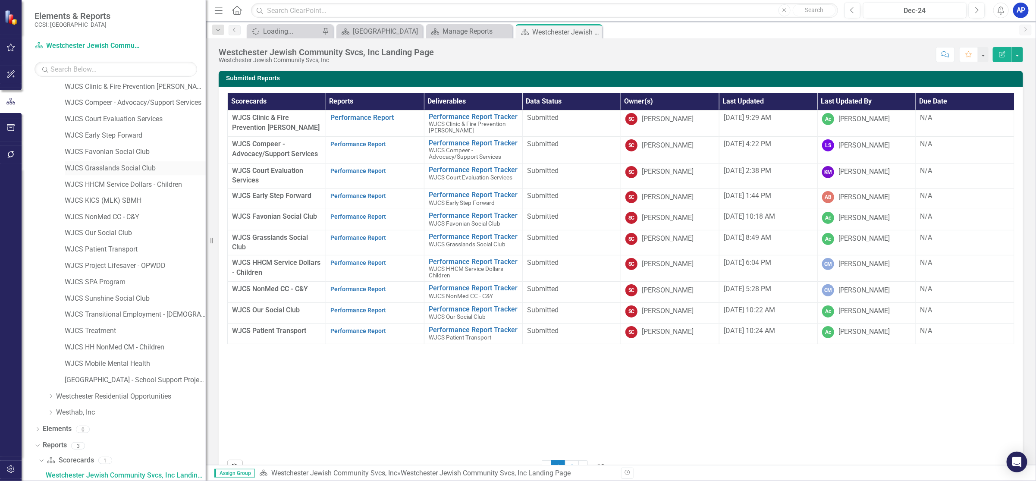
click at [121, 167] on link "WJCS Grasslands Social Club" at bounding box center [135, 168] width 141 height 10
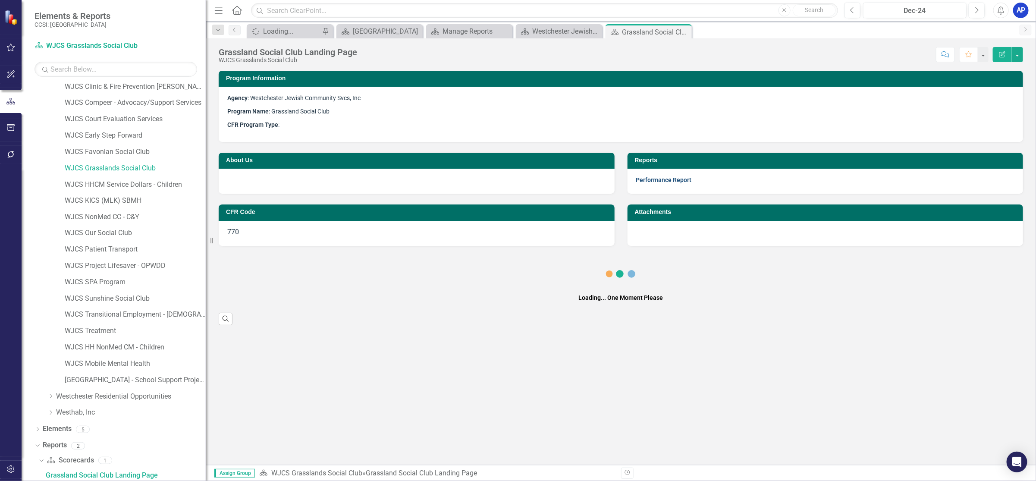
click at [645, 179] on link "Performance Report" at bounding box center [664, 179] width 56 height 7
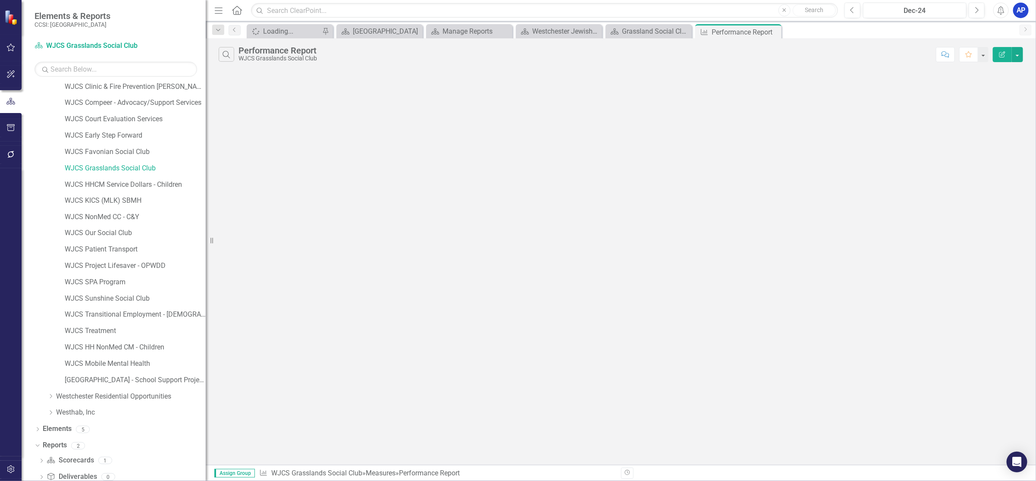
scroll to position [918, 0]
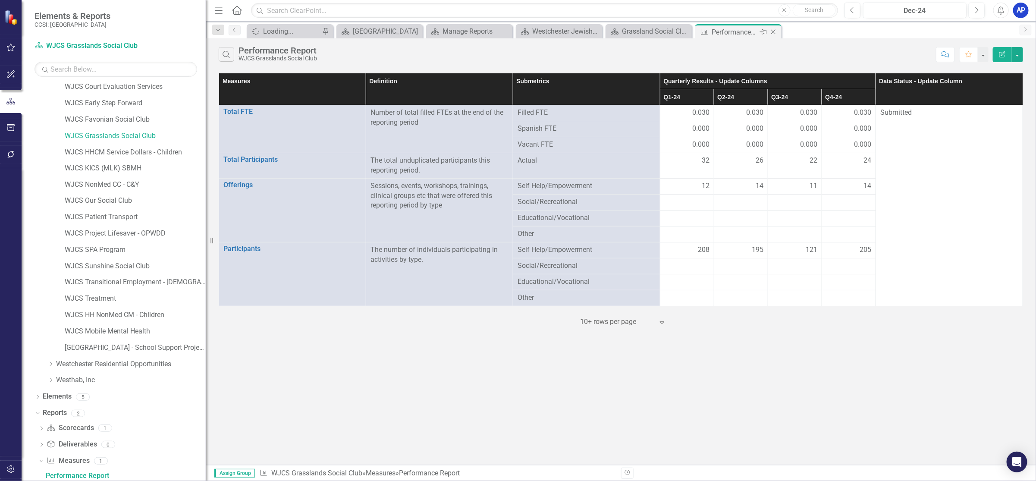
click at [776, 31] on icon "Close" at bounding box center [773, 31] width 9 height 7
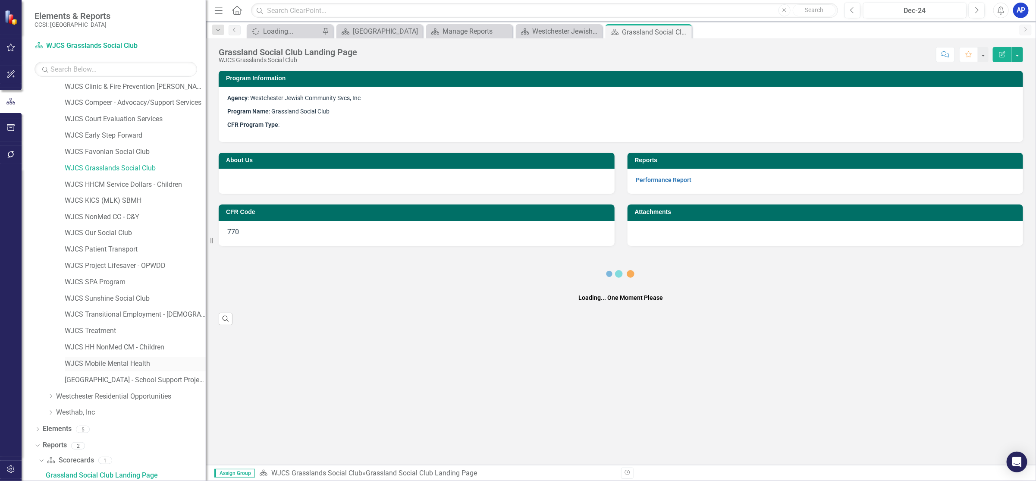
click at [0, 0] on icon "Close" at bounding box center [0, 0] width 0 height 0
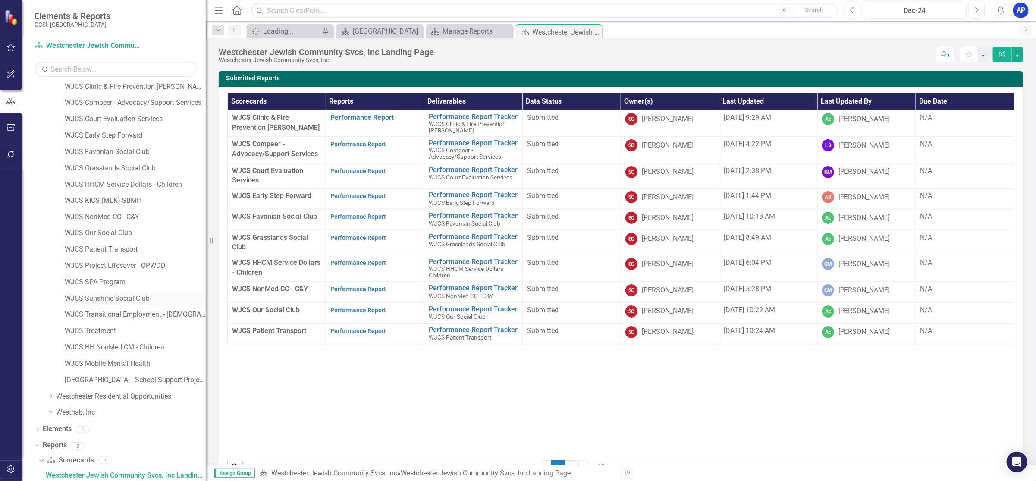
click at [119, 295] on link "WJCS Sunshine Social Club" at bounding box center [135, 299] width 141 height 10
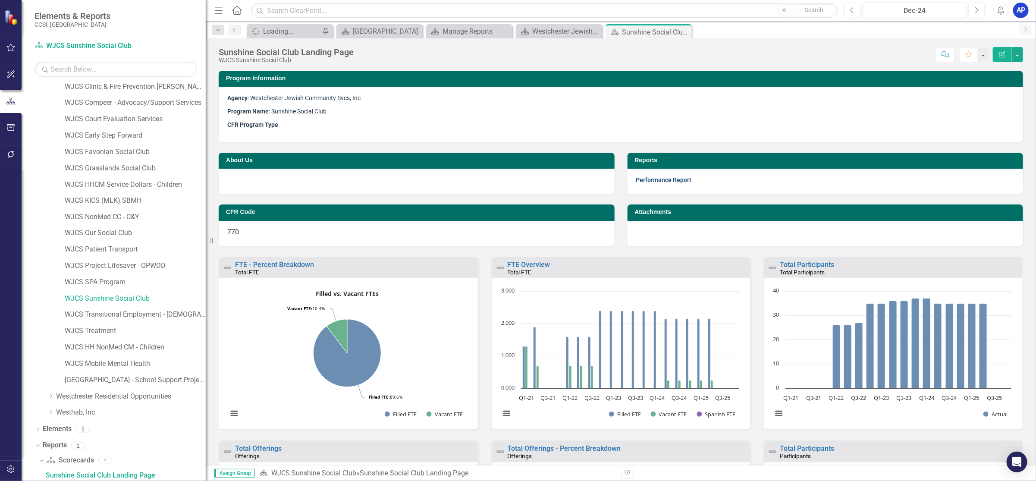
click at [670, 178] on link "Performance Report" at bounding box center [664, 179] width 56 height 7
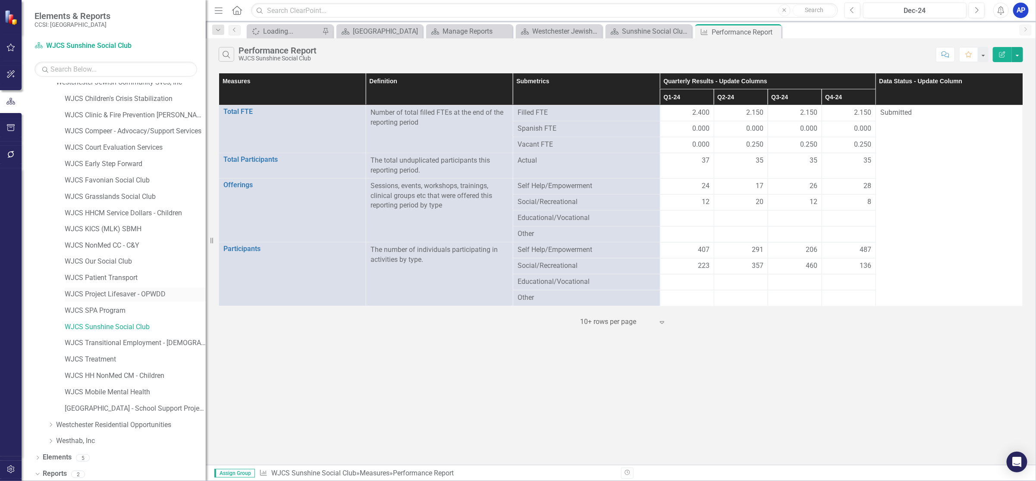
scroll to position [831, 0]
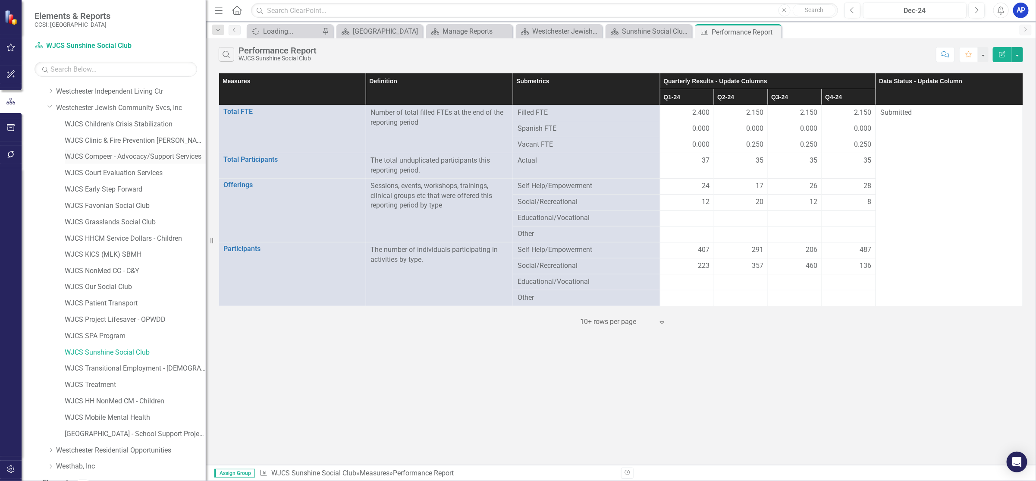
click at [115, 159] on link "WJCS Compeer - Advocacy/Support Services" at bounding box center [135, 157] width 141 height 10
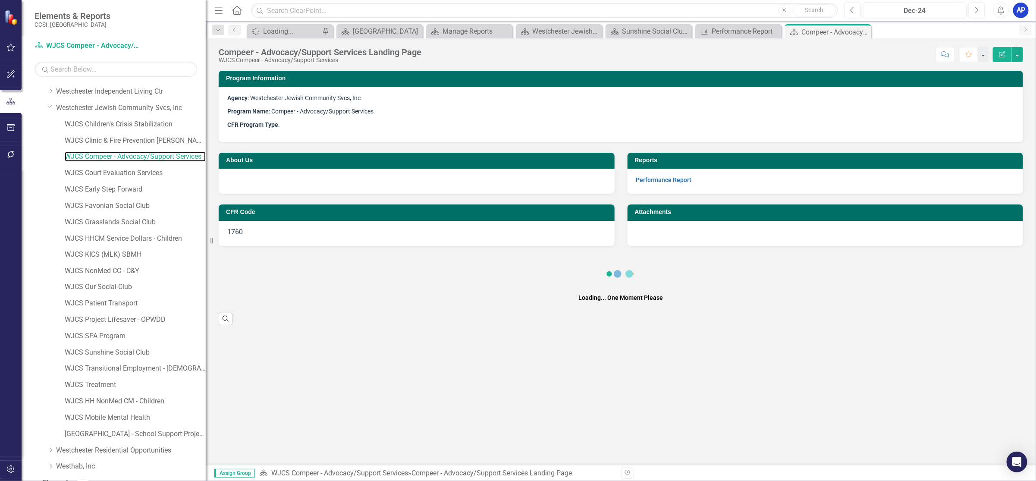
scroll to position [885, 0]
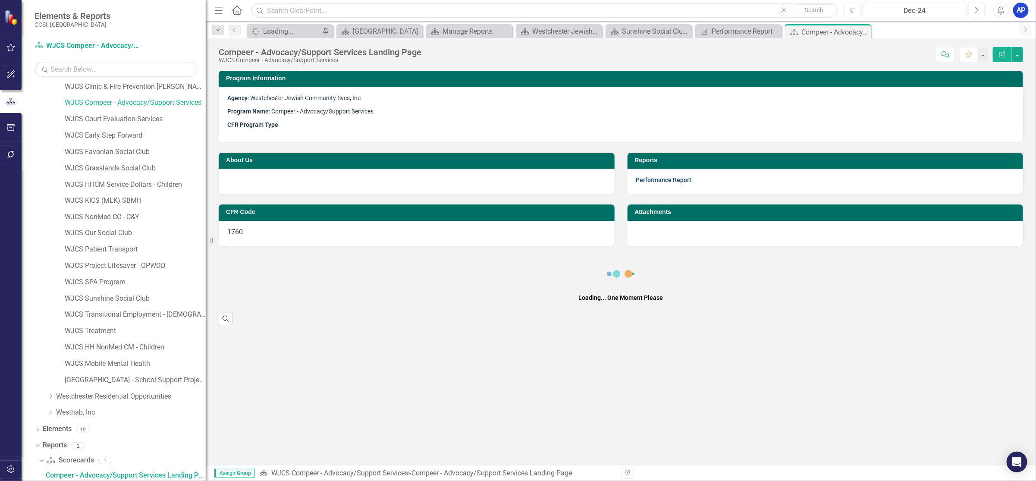
click at [666, 179] on link "Performance Report" at bounding box center [664, 179] width 56 height 7
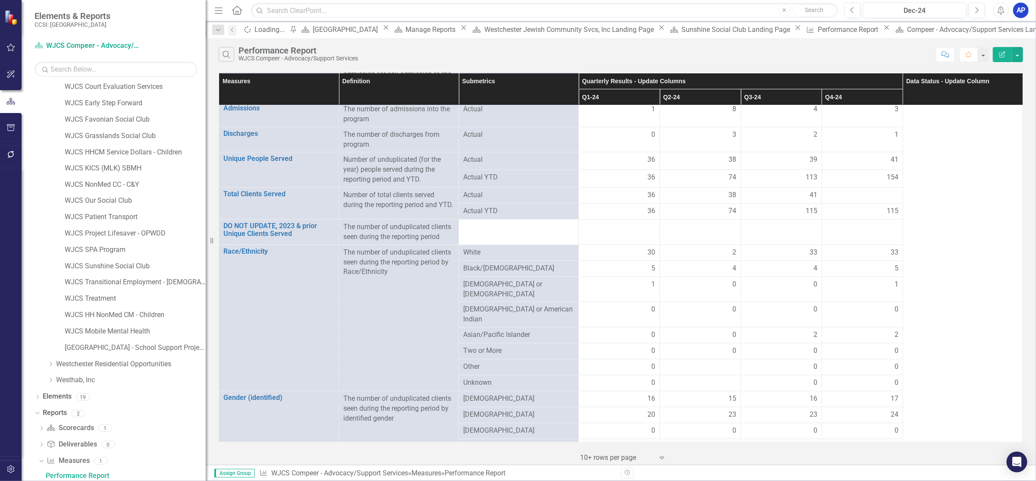
scroll to position [35, 0]
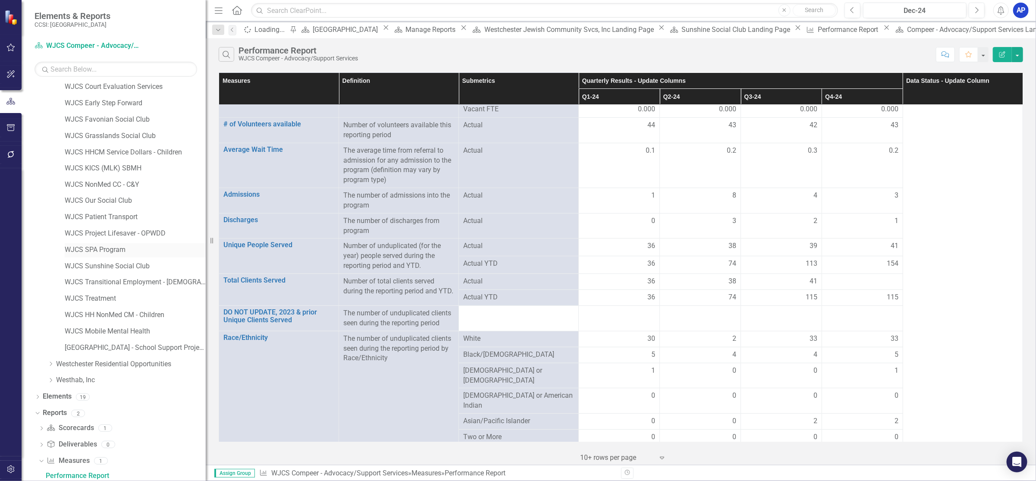
click at [98, 247] on link "WJCS SPA Program" at bounding box center [135, 250] width 141 height 10
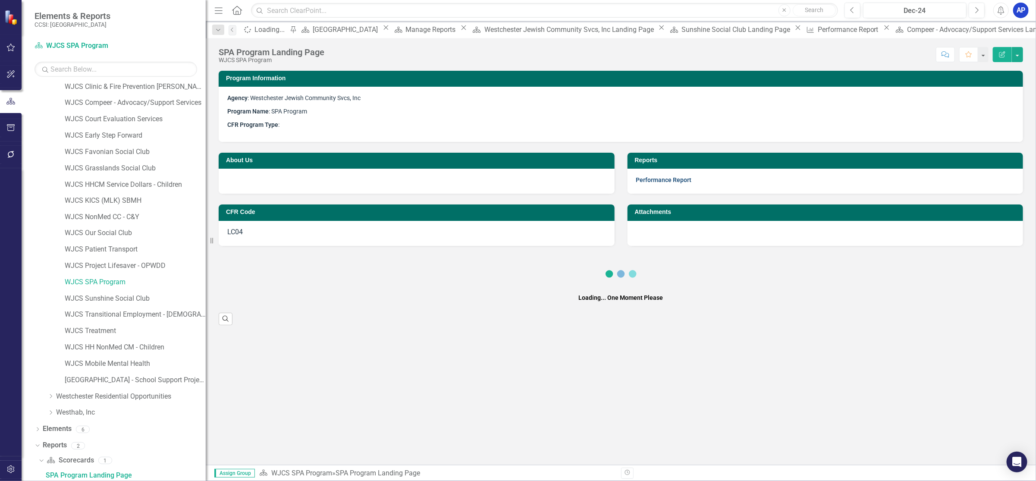
click at [656, 177] on link "Performance Report" at bounding box center [664, 179] width 56 height 7
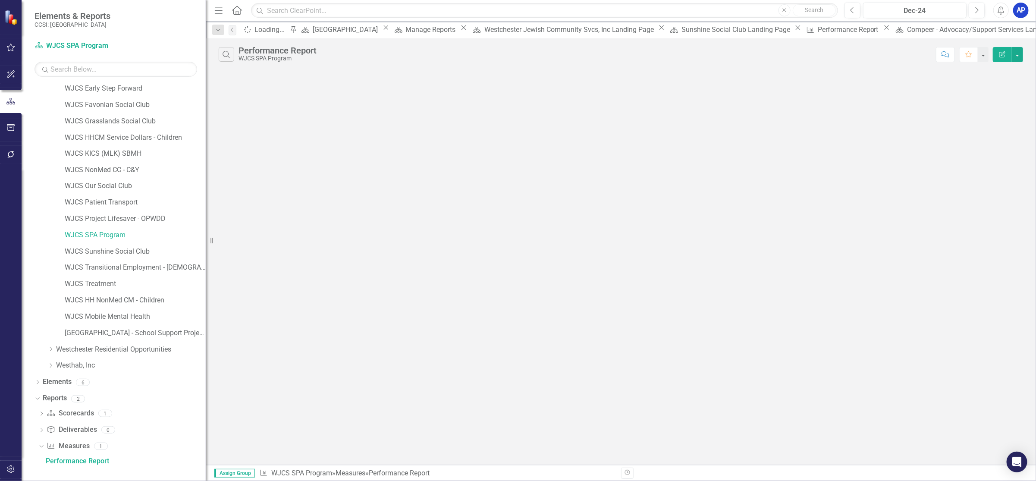
scroll to position [918, 0]
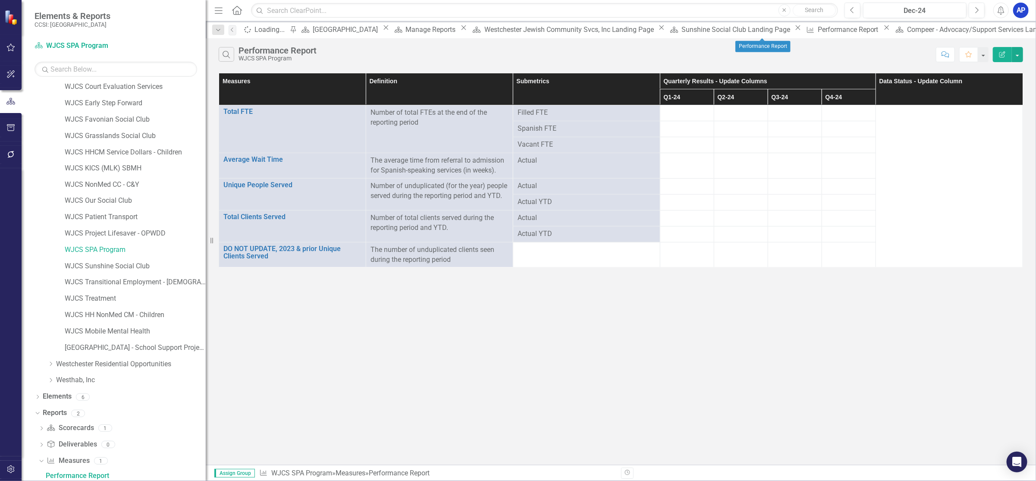
click at [883, 28] on icon "Close" at bounding box center [887, 27] width 9 height 7
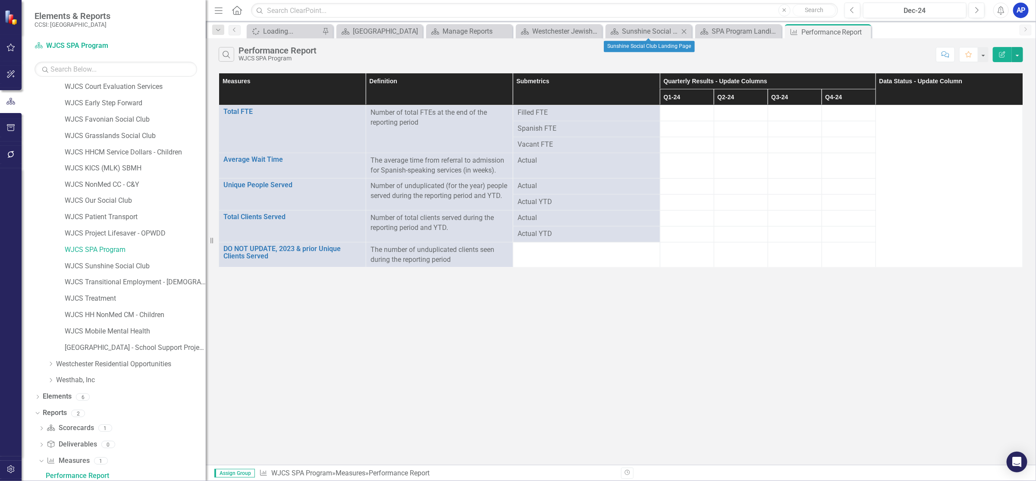
click at [685, 30] on icon "Close" at bounding box center [684, 31] width 9 height 7
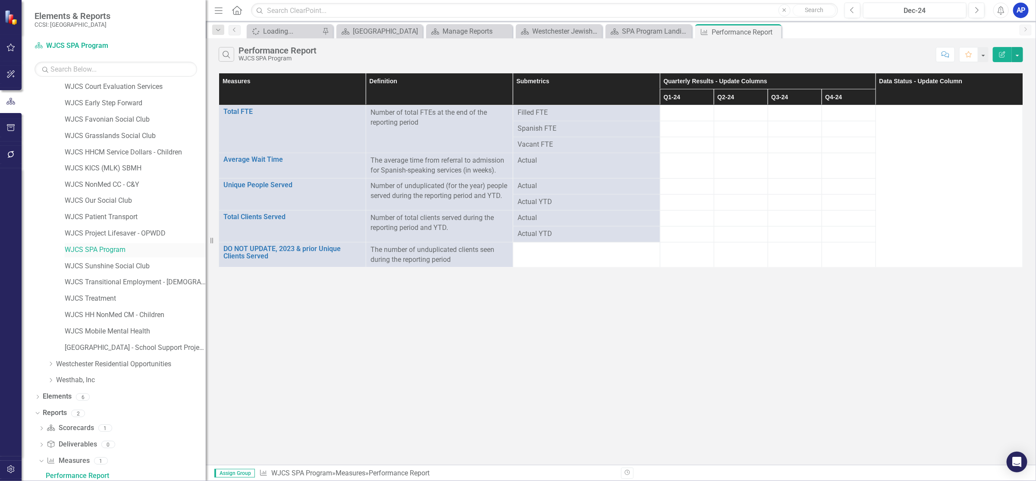
click at [97, 246] on link "WJCS SPA Program" at bounding box center [135, 250] width 141 height 10
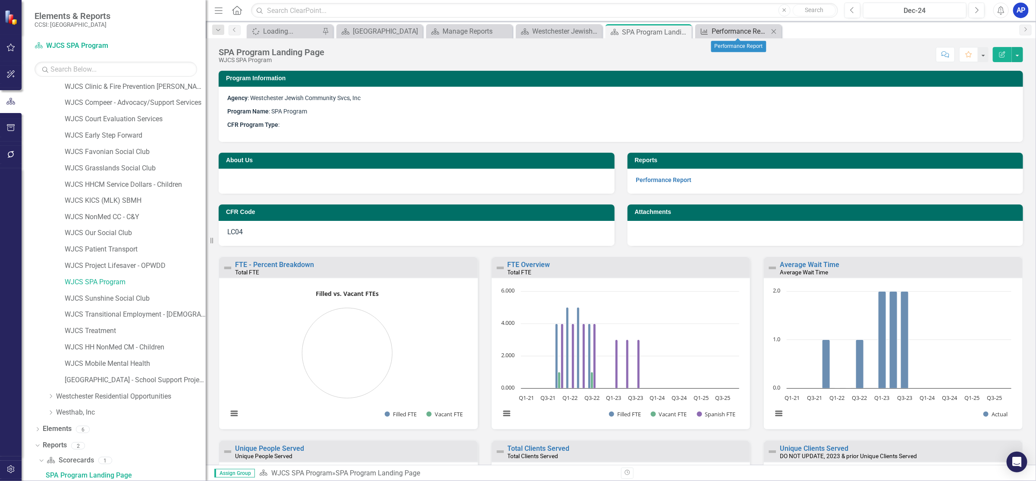
click at [730, 32] on div "Performance Report" at bounding box center [740, 31] width 57 height 11
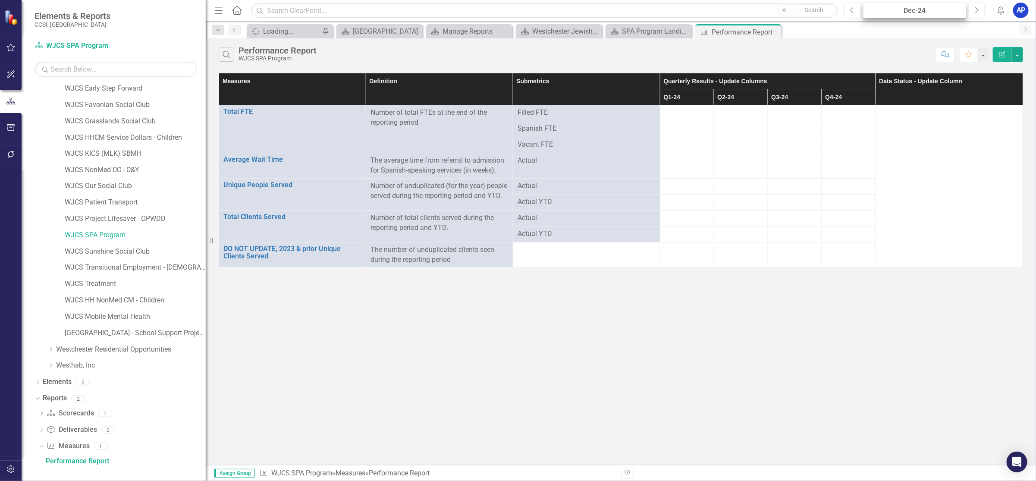
scroll to position [918, 0]
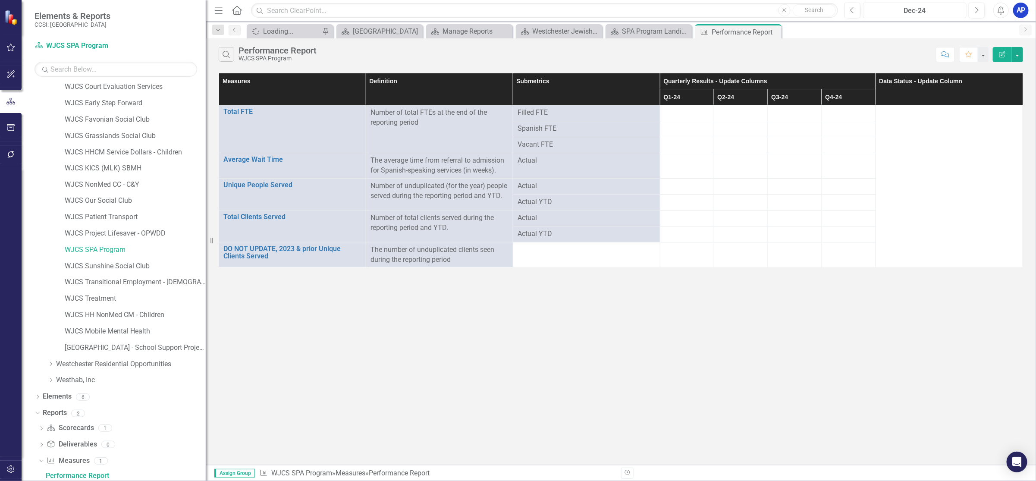
click at [917, 13] on div "Dec-24" at bounding box center [914, 11] width 97 height 10
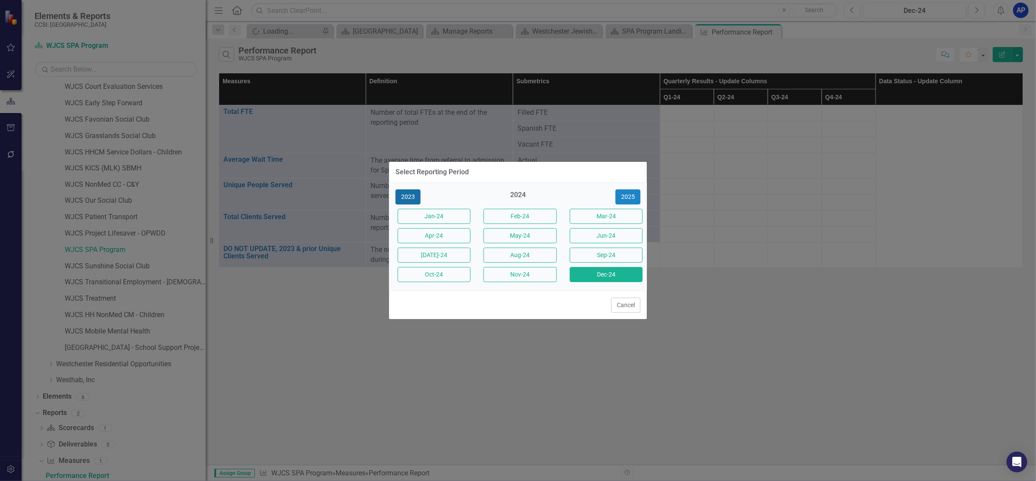
click at [408, 197] on button "2023" at bounding box center [408, 196] width 25 height 15
click at [603, 273] on button "Dec-23" at bounding box center [606, 274] width 73 height 15
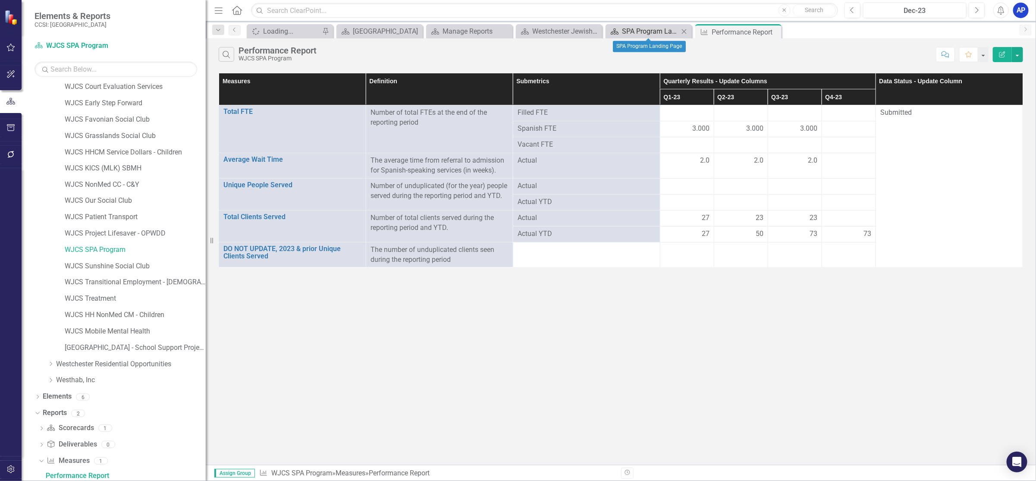
click at [656, 31] on div "SPA Program Landing Page" at bounding box center [650, 31] width 57 height 11
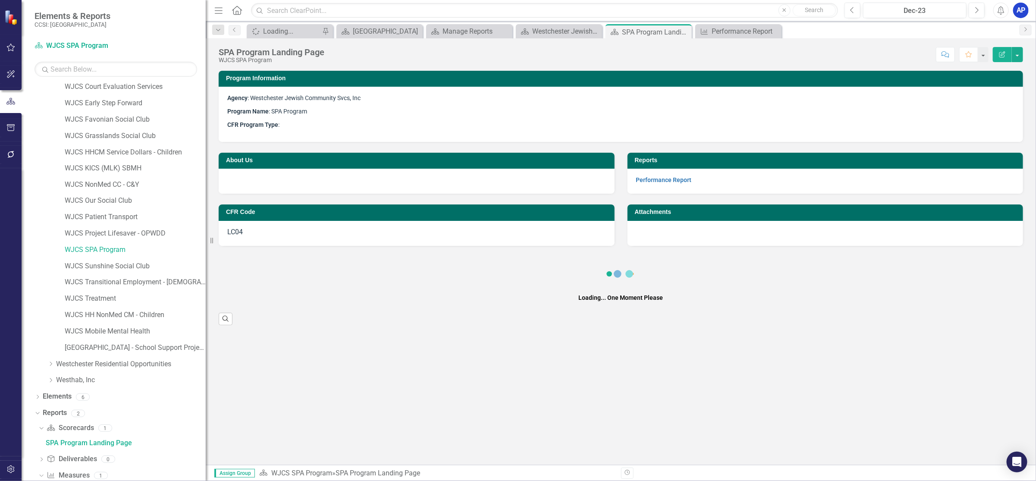
scroll to position [885, 0]
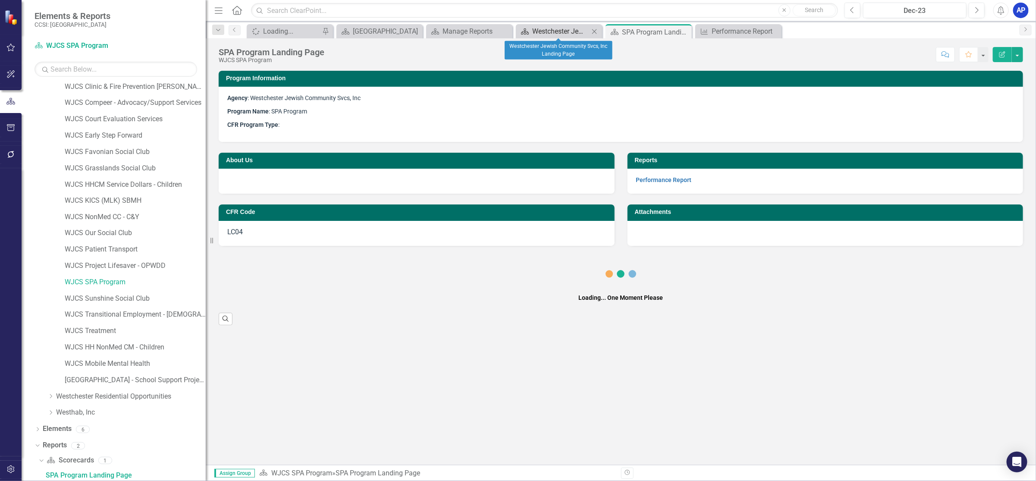
click at [550, 31] on div "Westchester Jewish Community Svcs, Inc Landing Page" at bounding box center [560, 31] width 57 height 11
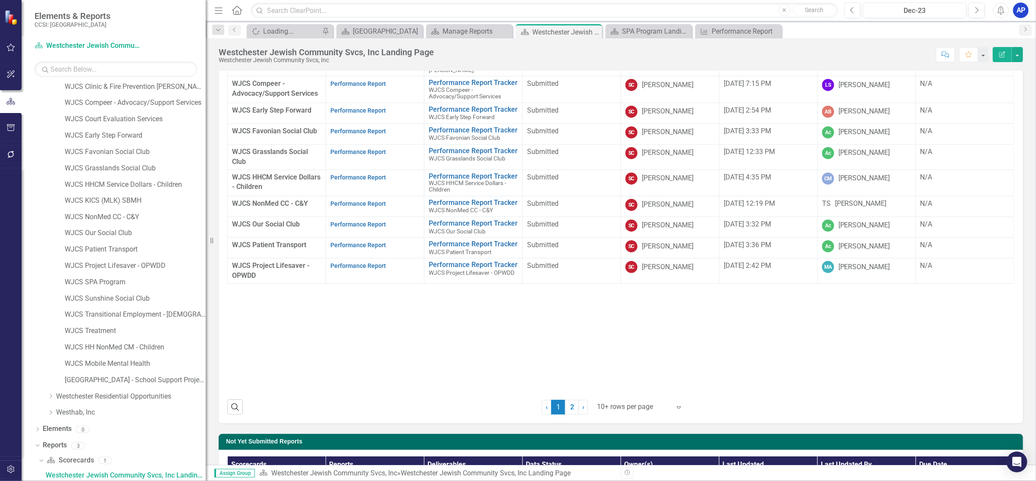
scroll to position [86, 0]
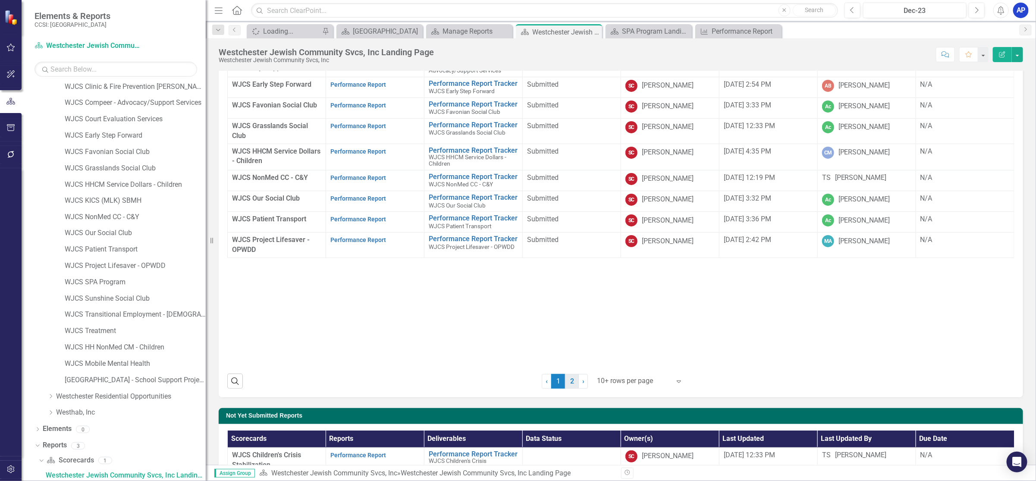
click at [570, 383] on link "2" at bounding box center [572, 381] width 14 height 15
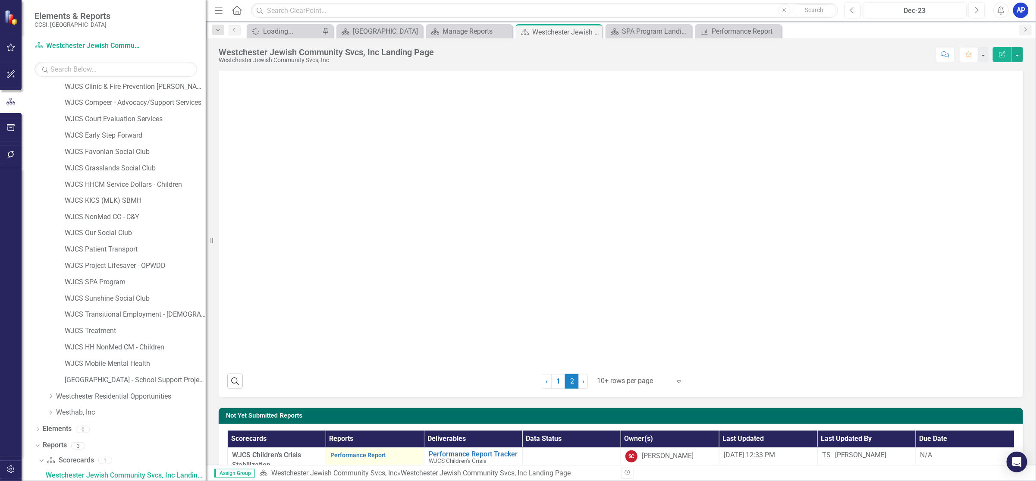
scroll to position [0, 0]
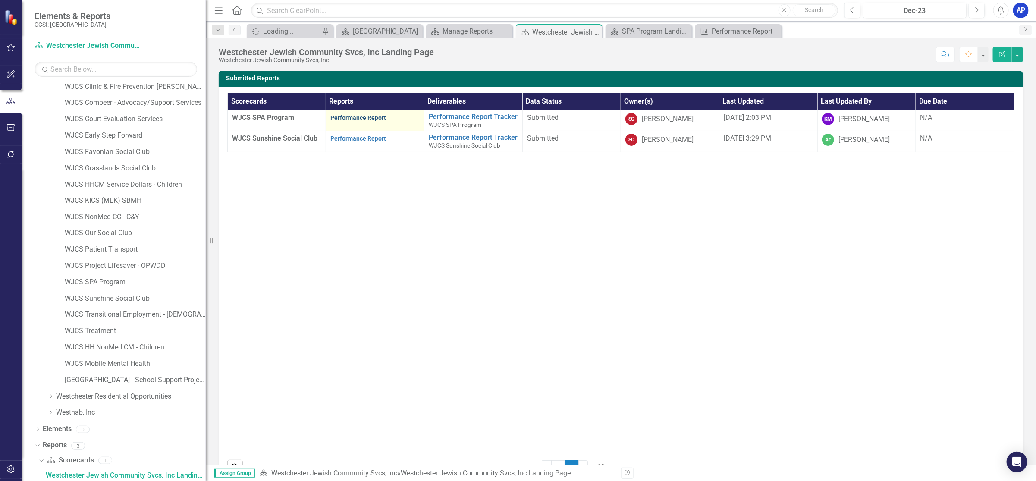
click at [362, 117] on link "Performance Report" at bounding box center [358, 117] width 56 height 7
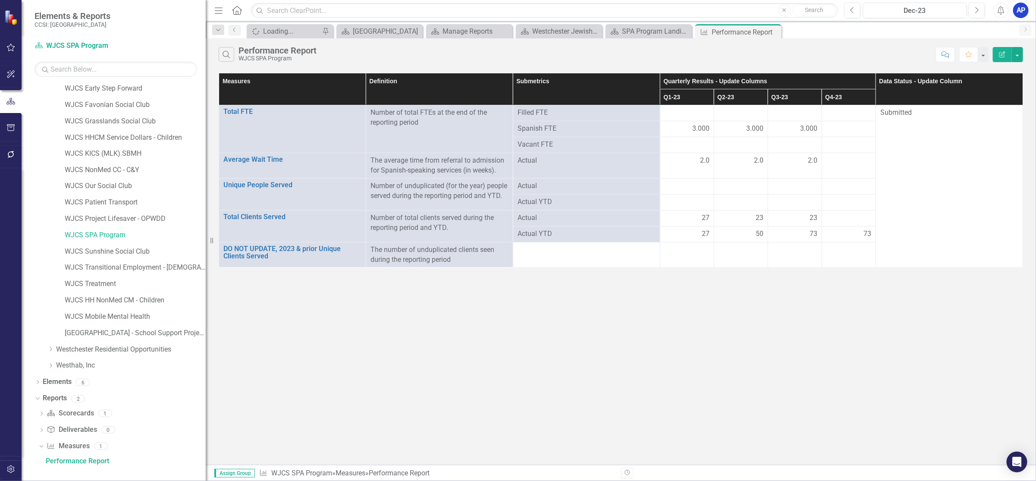
scroll to position [918, 0]
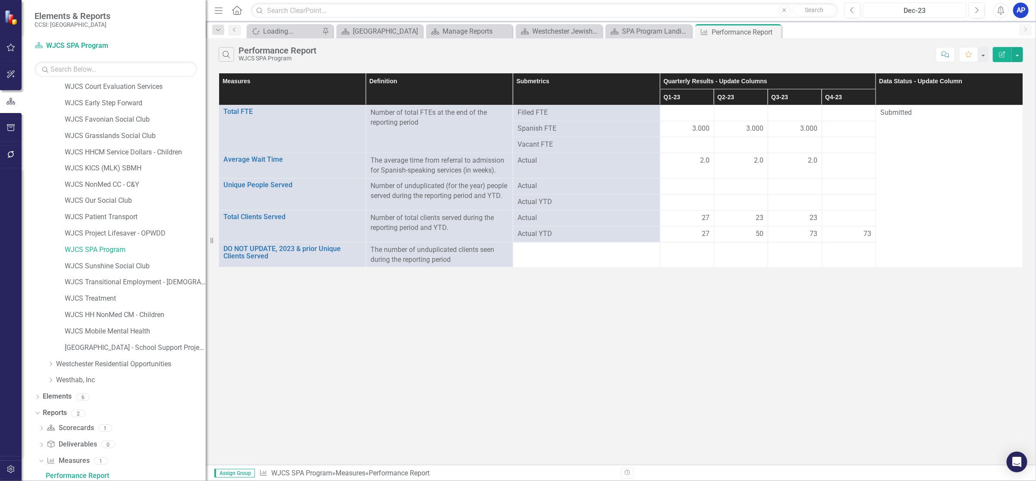
click at [918, 11] on div "Dec-23" at bounding box center [914, 11] width 97 height 10
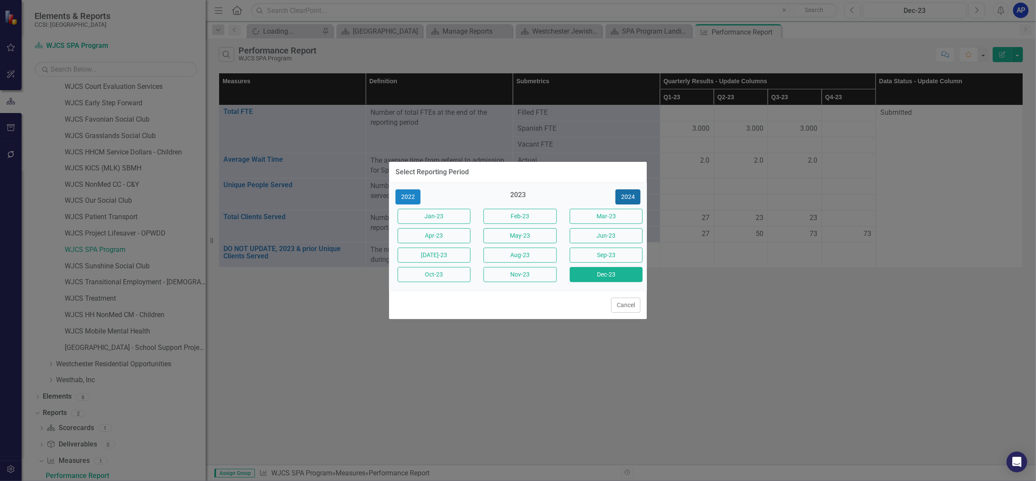
click at [630, 195] on button "2024" at bounding box center [628, 196] width 25 height 15
click at [624, 194] on button "2025" at bounding box center [628, 196] width 25 height 15
click at [613, 230] on button "Jun-25" at bounding box center [606, 235] width 73 height 15
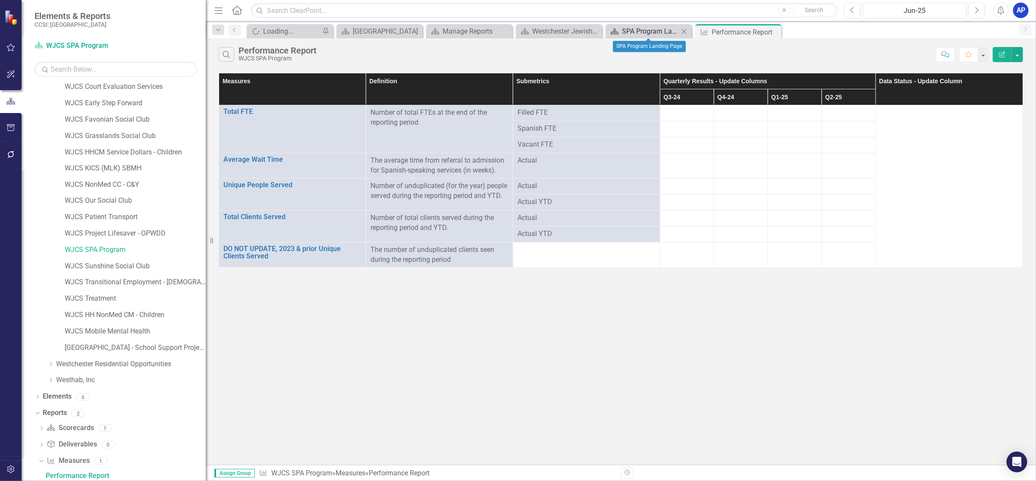
click at [668, 32] on div "SPA Program Landing Page" at bounding box center [650, 31] width 57 height 11
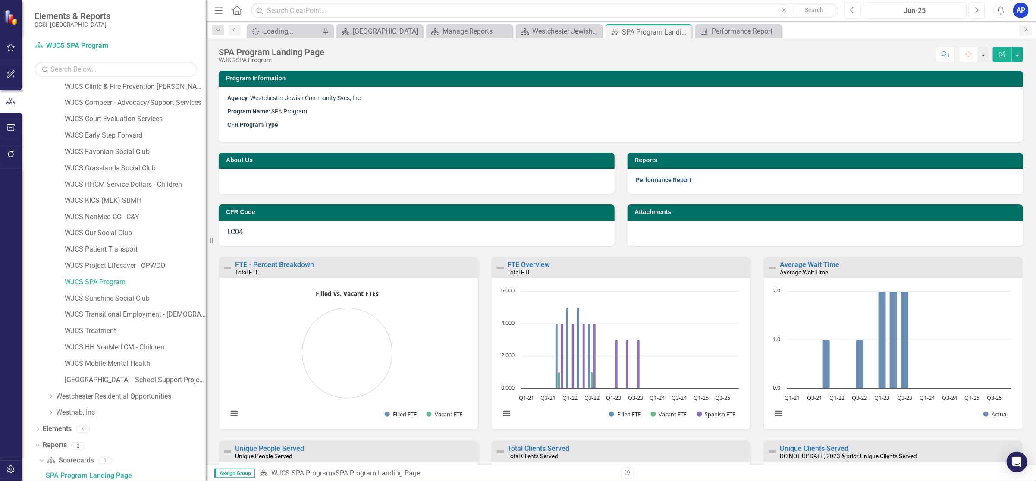
click at [654, 178] on link "Performance Report" at bounding box center [664, 179] width 56 height 7
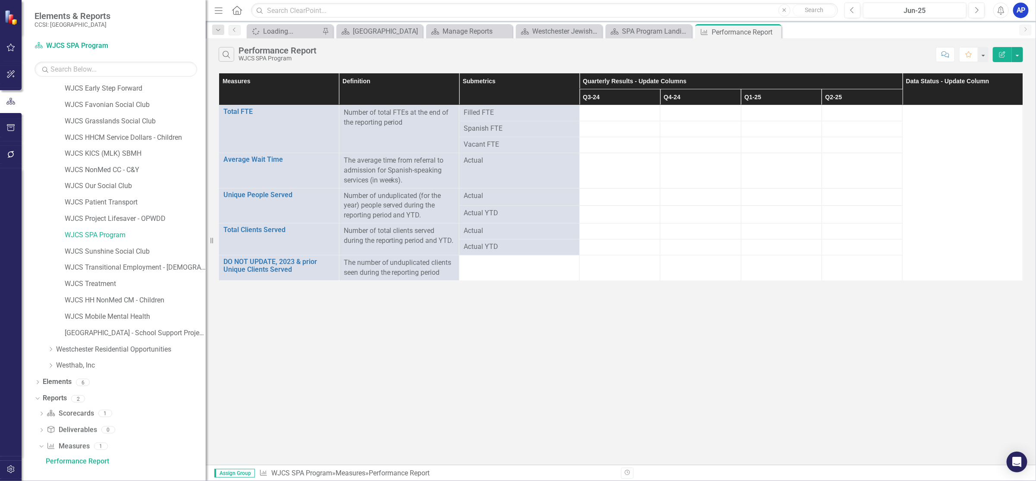
scroll to position [918, 0]
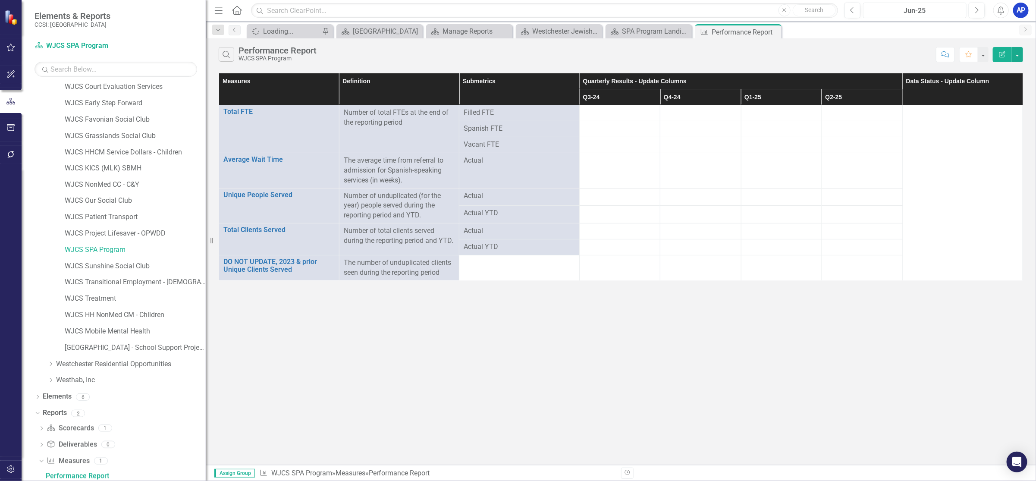
click at [931, 13] on div "Jun-25" at bounding box center [914, 11] width 97 height 10
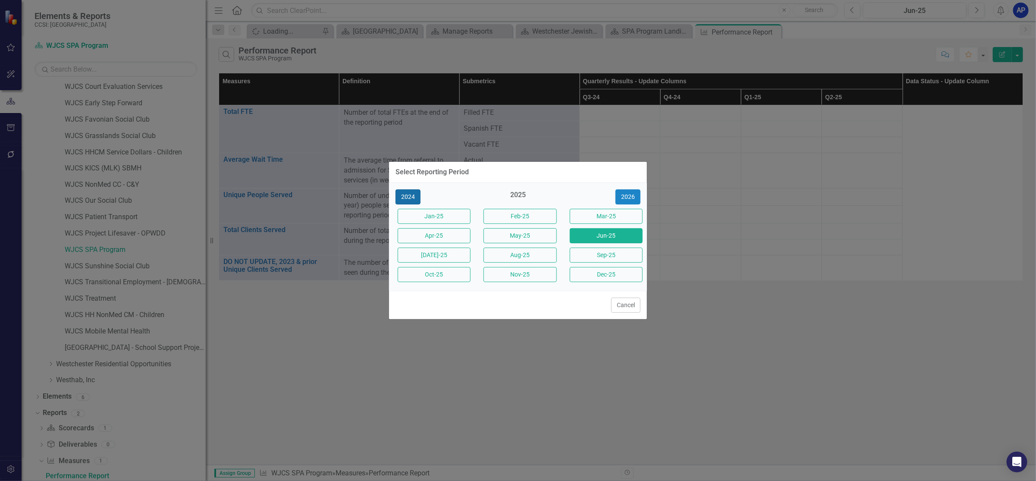
click at [415, 195] on button "2024" at bounding box center [408, 196] width 25 height 15
click at [404, 195] on button "2023" at bounding box center [408, 196] width 25 height 15
click at [598, 274] on button "Dec-23" at bounding box center [606, 274] width 73 height 15
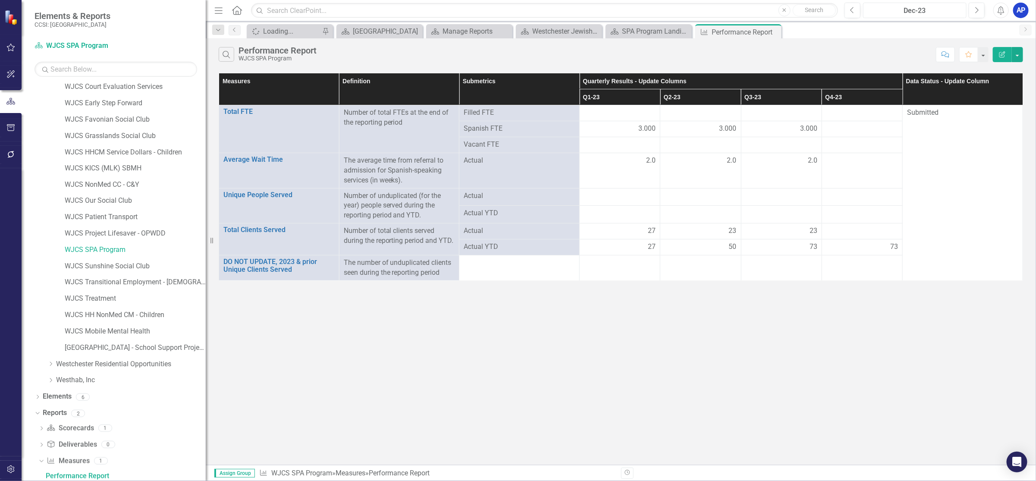
click at [919, 13] on div "Dec-23" at bounding box center [914, 11] width 97 height 10
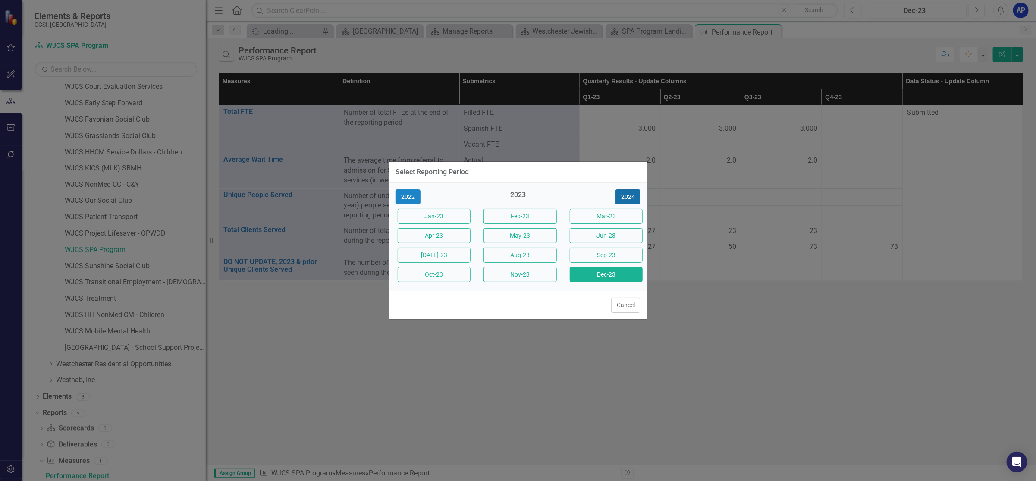
click at [619, 196] on button "2024" at bounding box center [628, 196] width 25 height 15
click at [445, 238] on button "Apr-24" at bounding box center [434, 235] width 73 height 15
